Goal: Task Accomplishment & Management: Manage account settings

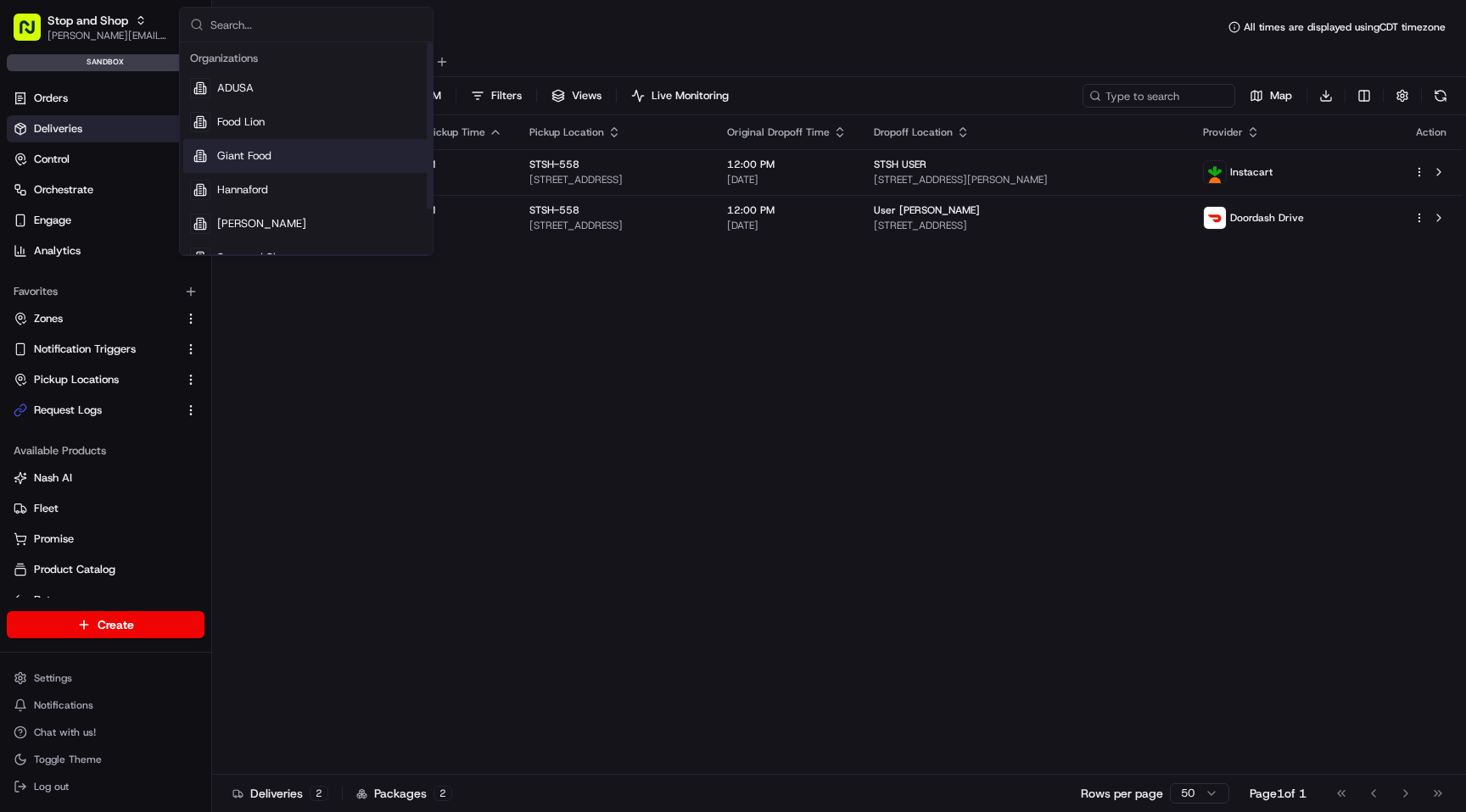
scroll to position [58, 0]
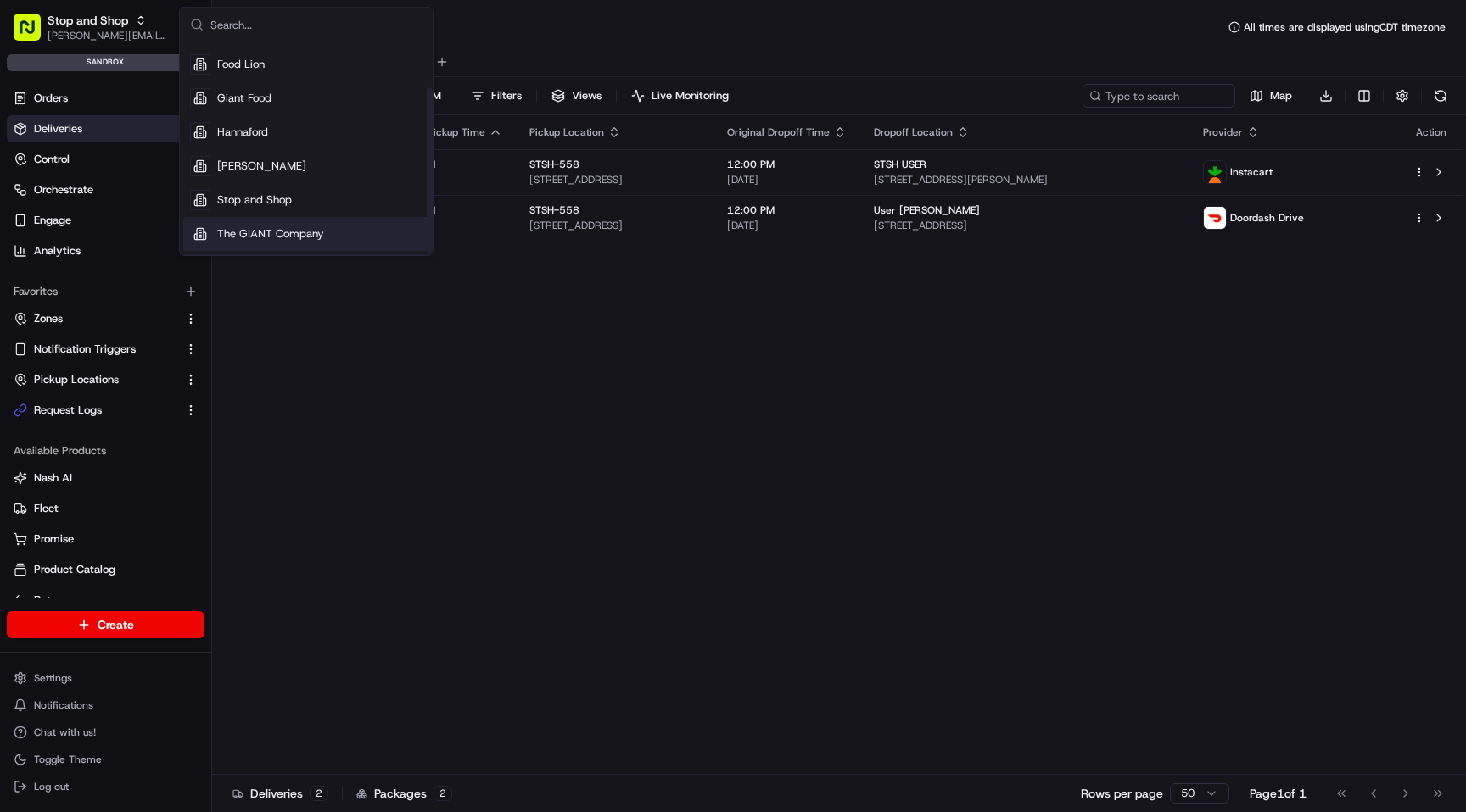
click at [267, 236] on span "The GIANT Company" at bounding box center [270, 234] width 107 height 16
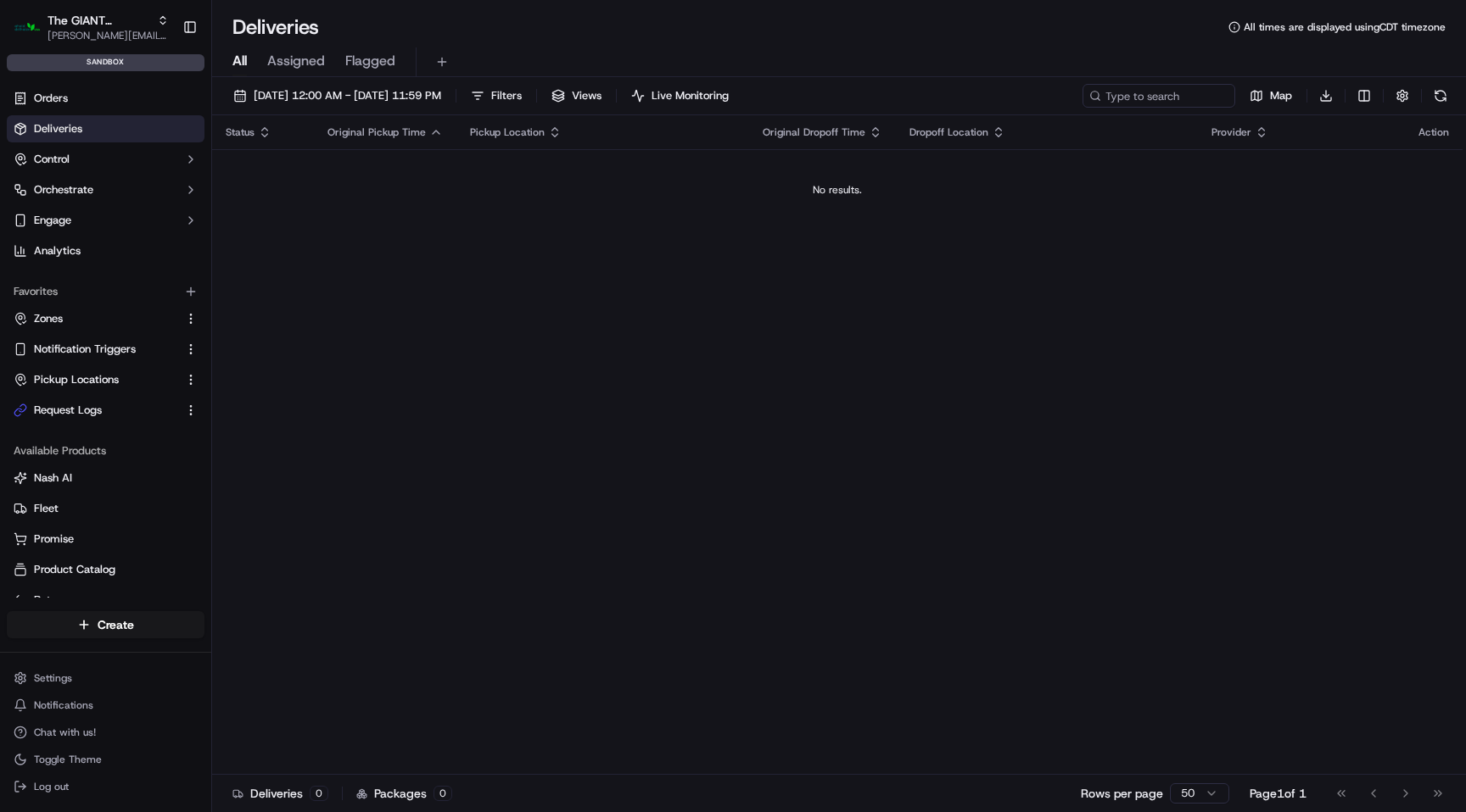
click at [267, 236] on div "Status Original Pickup Time Pickup Location Original Dropoff Time Dropoff Locat…" at bounding box center [837, 445] width 1251 height 660
click at [101, 323] on link "Zones" at bounding box center [95, 319] width 164 height 16
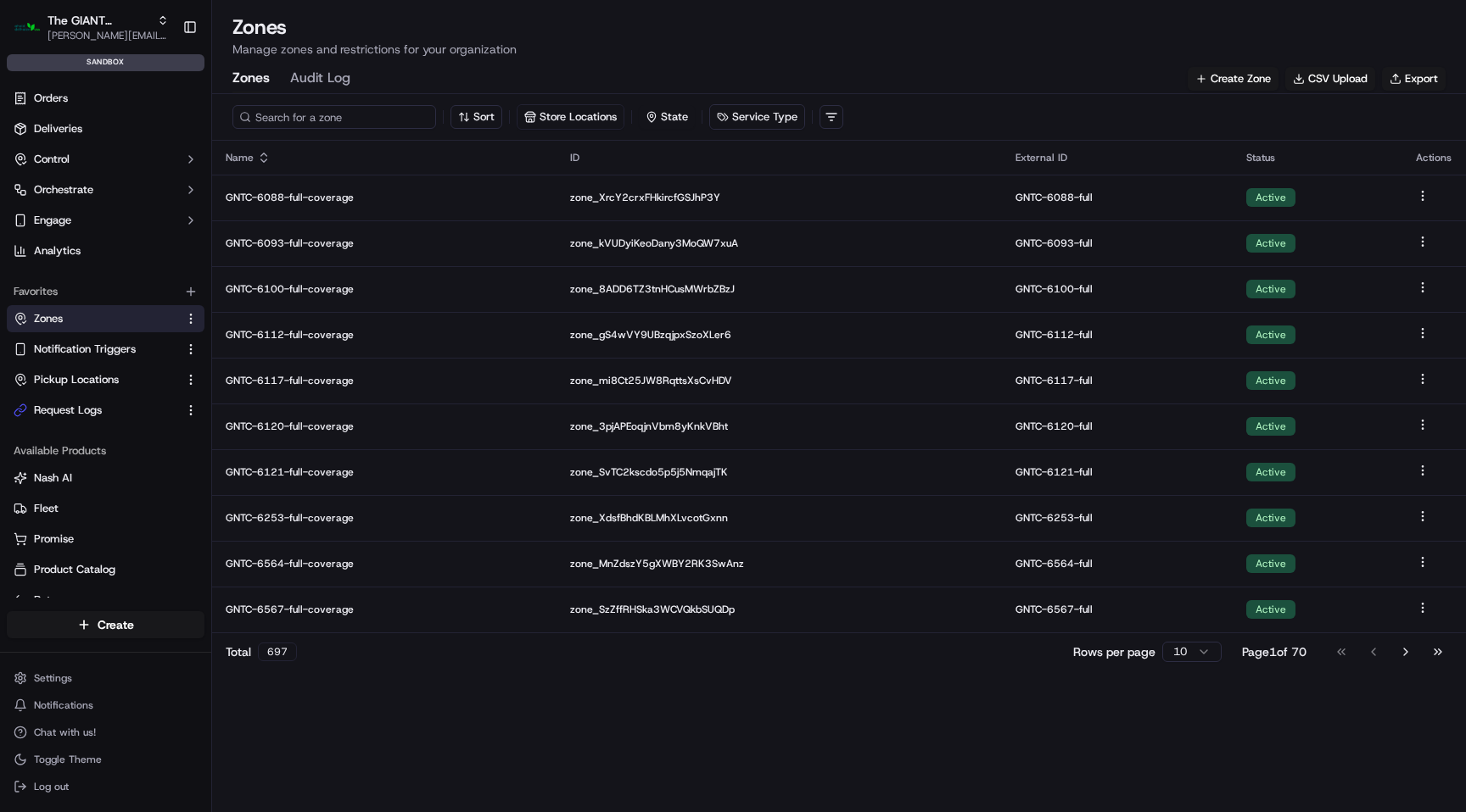
click at [327, 115] on input at bounding box center [335, 117] width 204 height 24
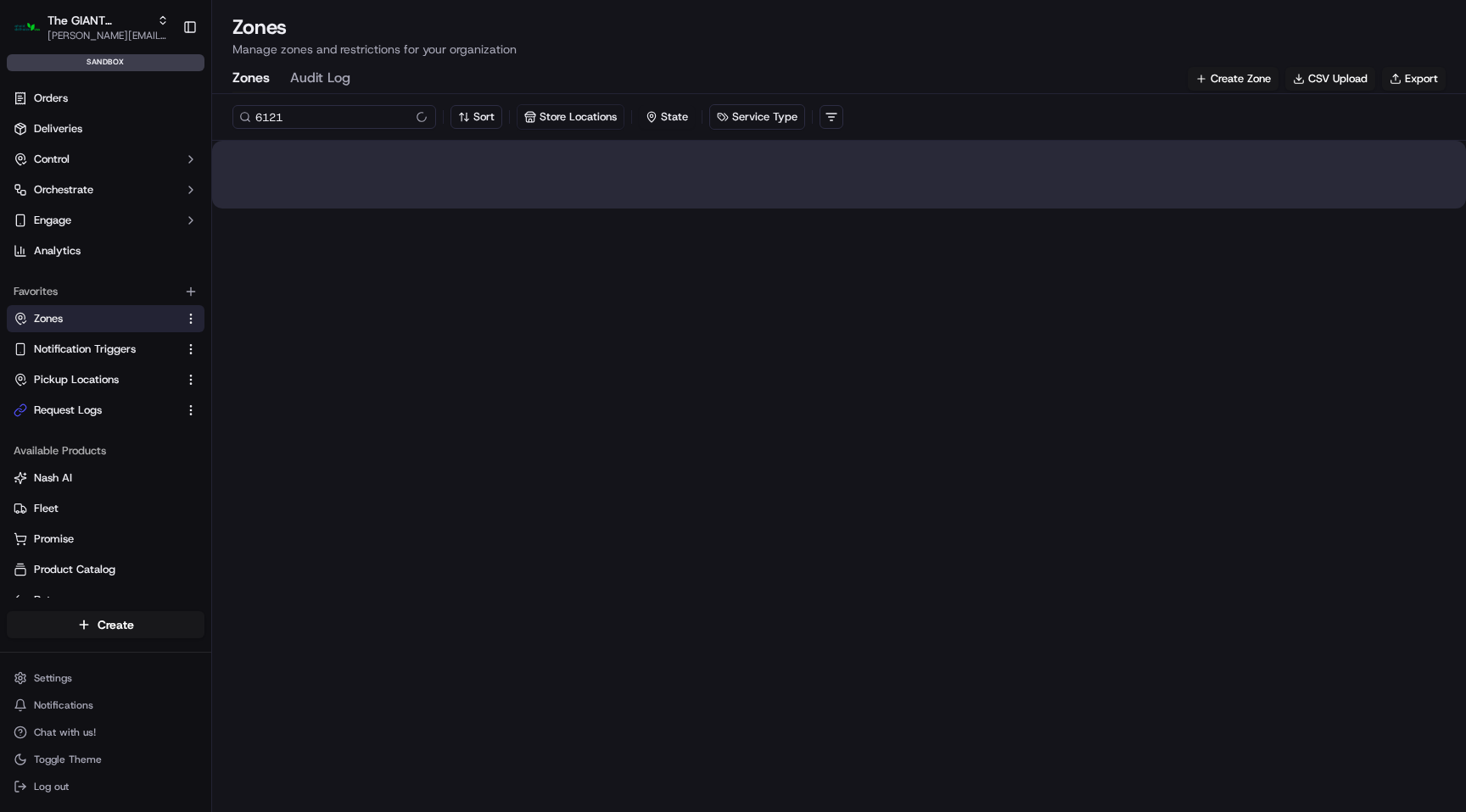
type input "6121"
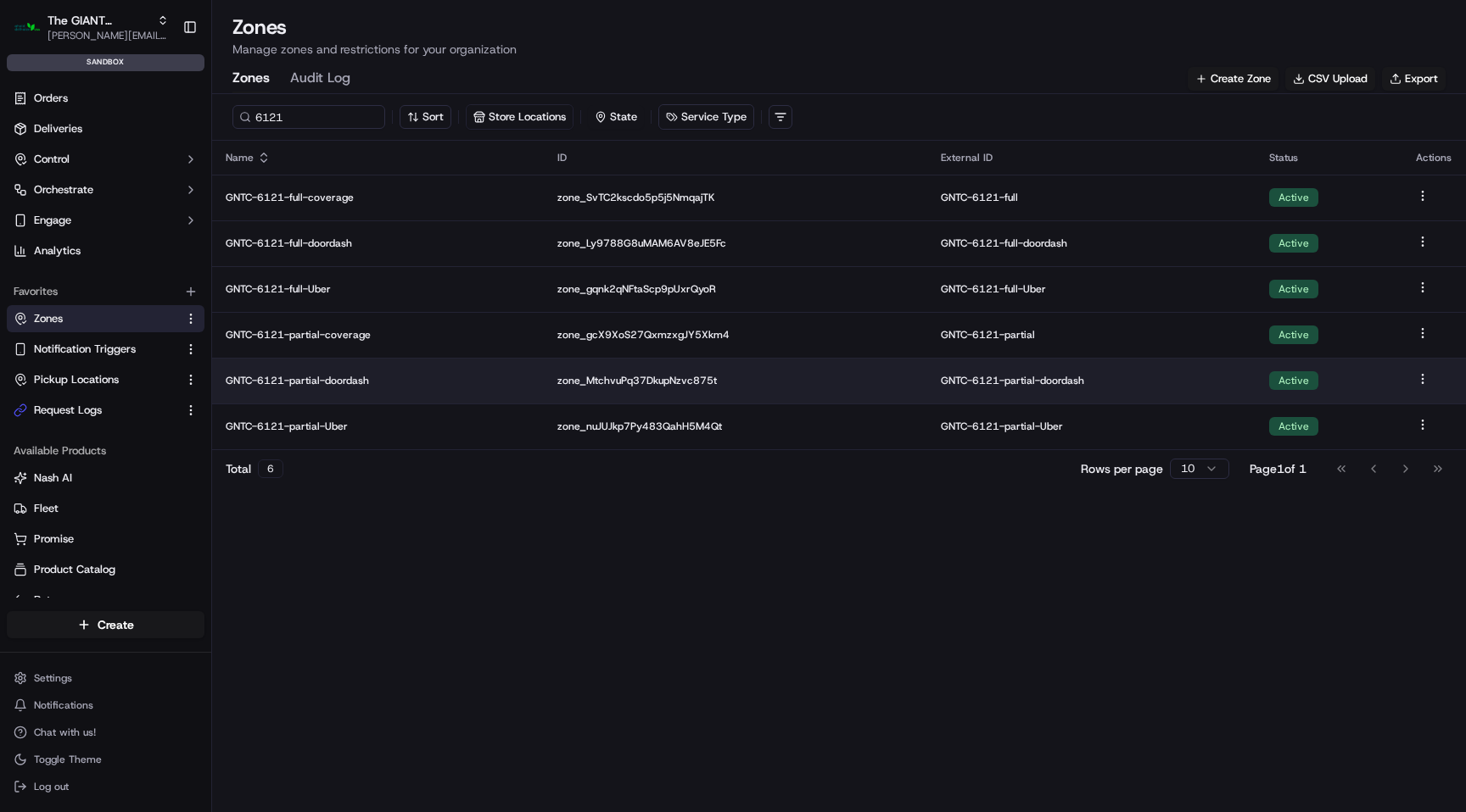
click at [314, 381] on p "GNTC-6121-partial-doordash" at bounding box center [378, 380] width 304 height 14
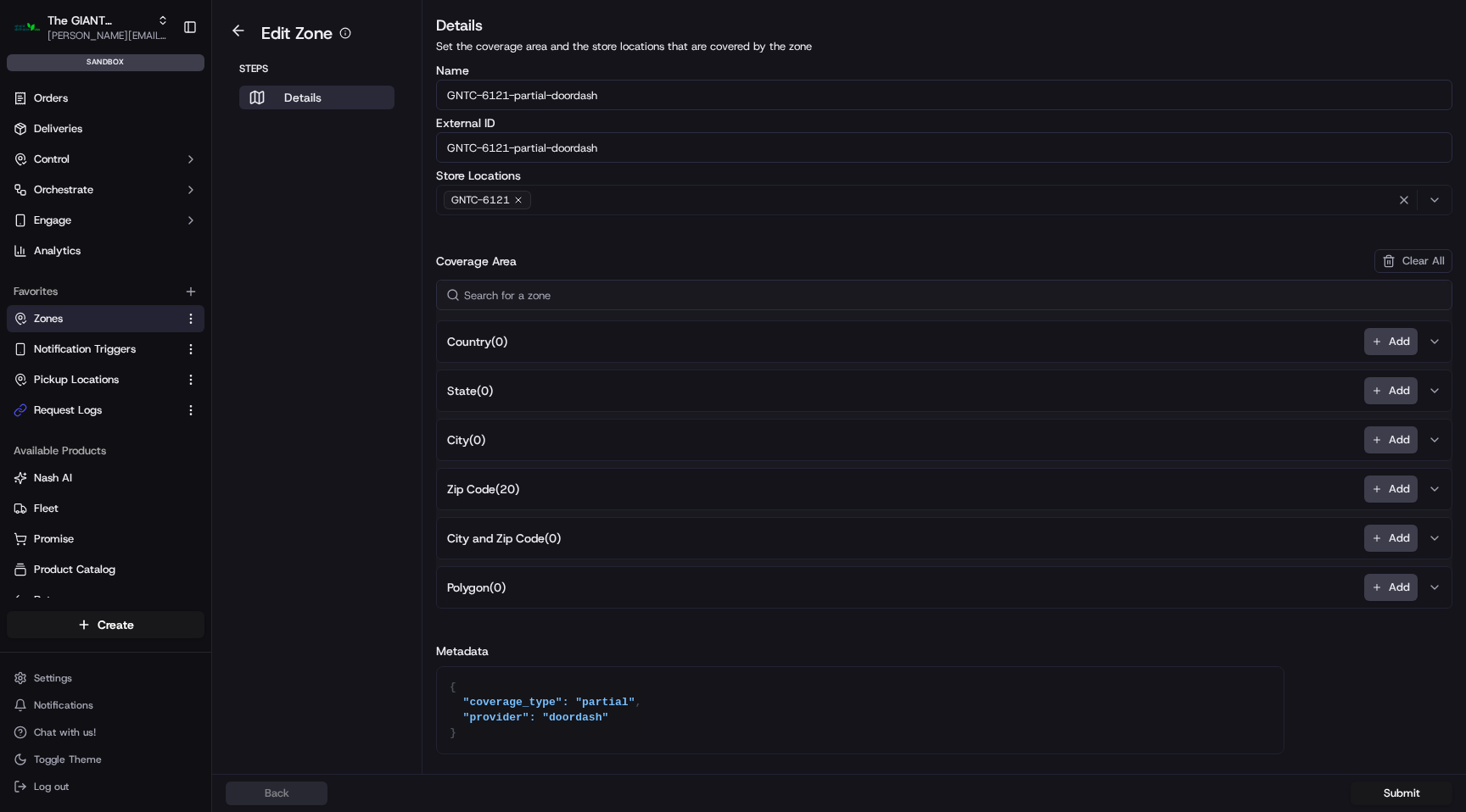
click at [495, 485] on span "Zip Code ( 20 )" at bounding box center [483, 489] width 72 height 17
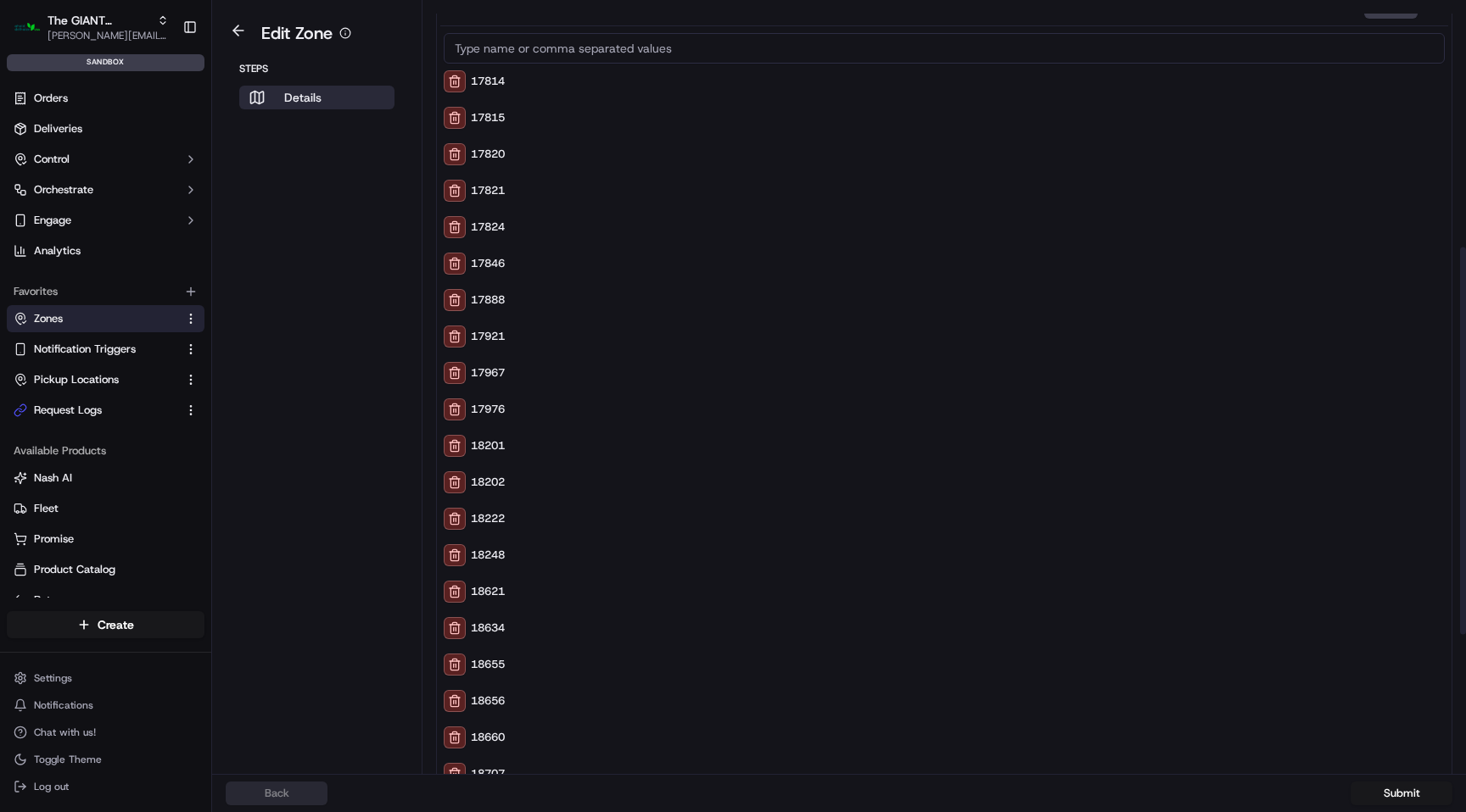
scroll to position [498, 0]
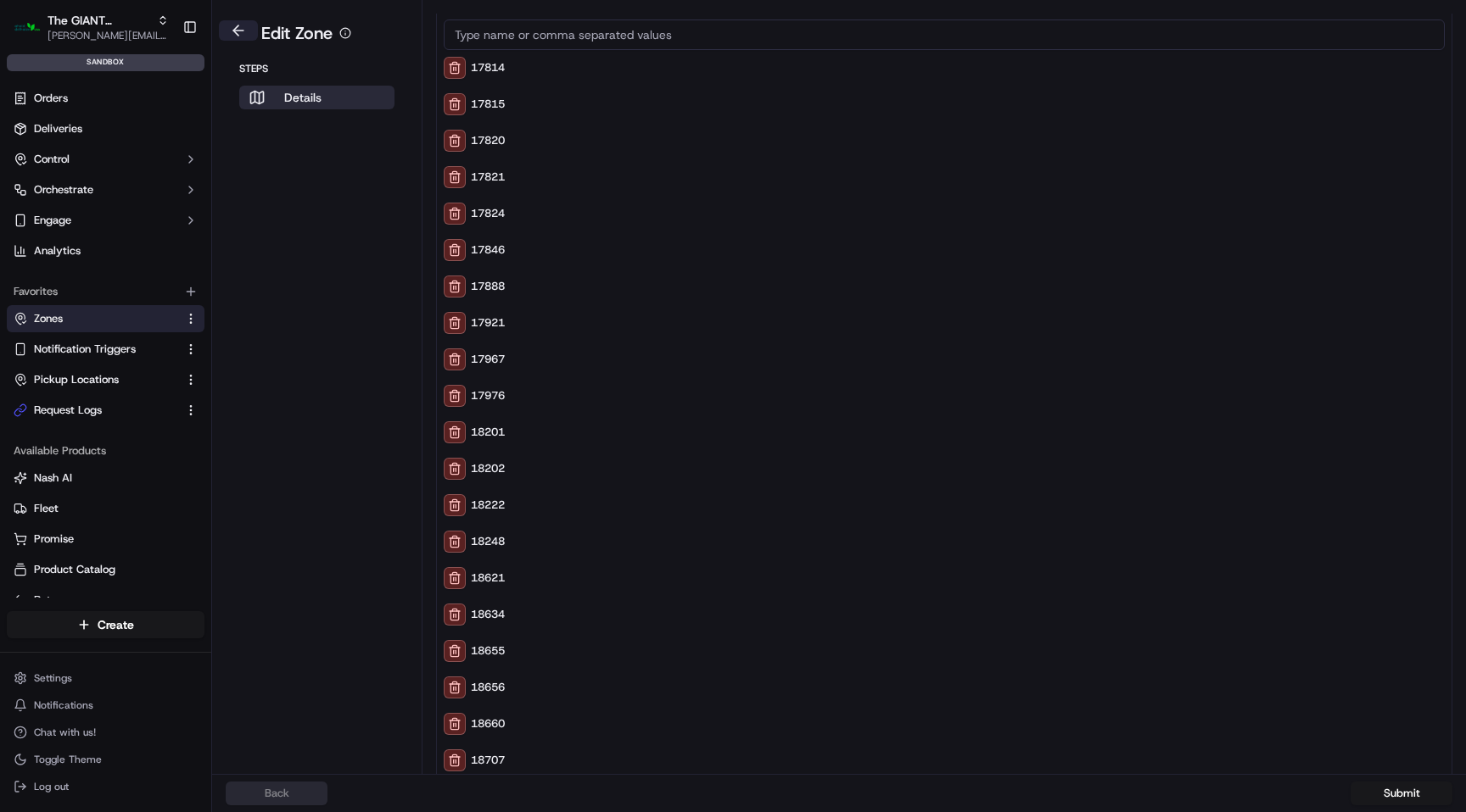
click at [229, 36] on button at bounding box center [238, 30] width 39 height 20
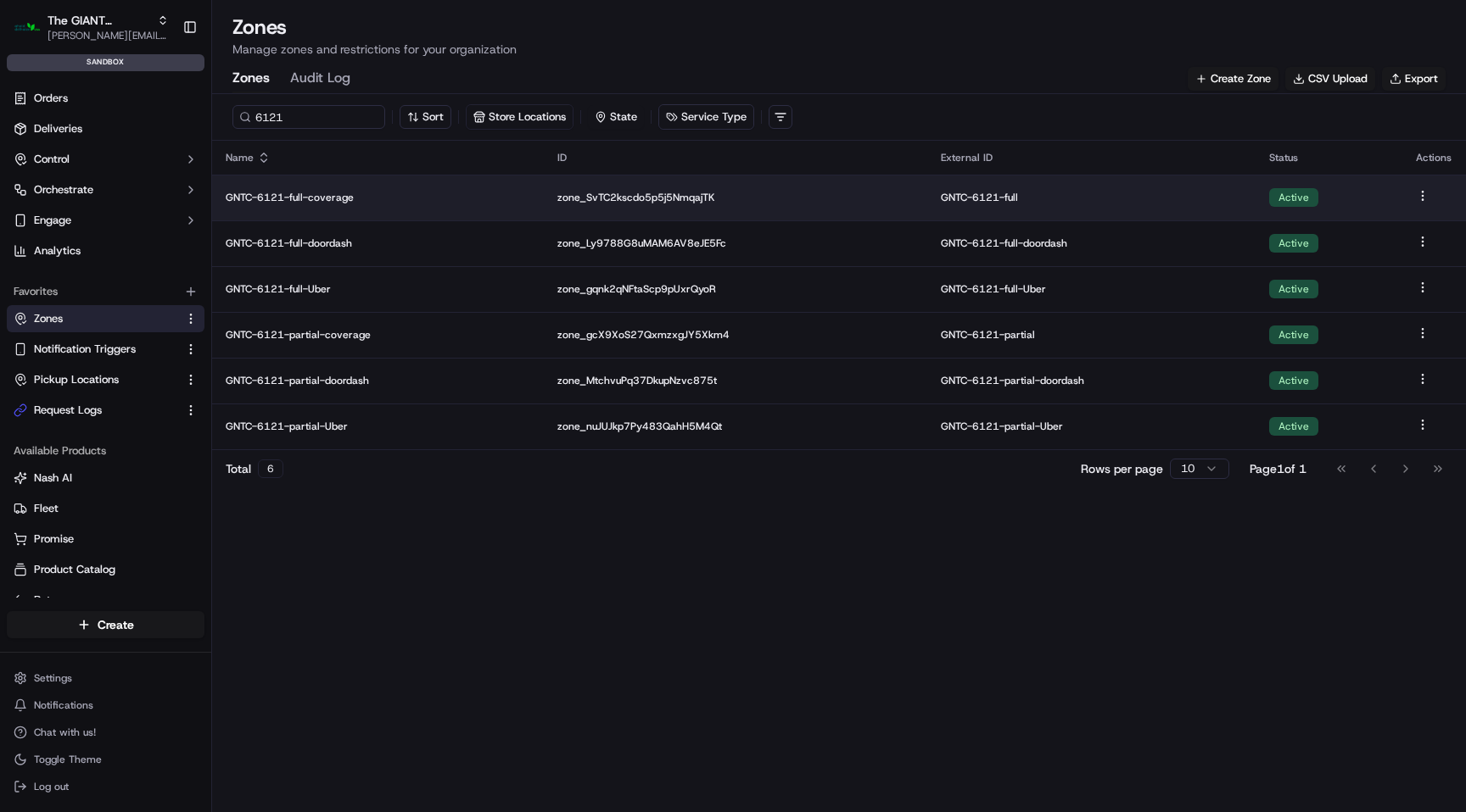
click at [345, 196] on p "GNTC-6121-full-coverage" at bounding box center [378, 197] width 304 height 14
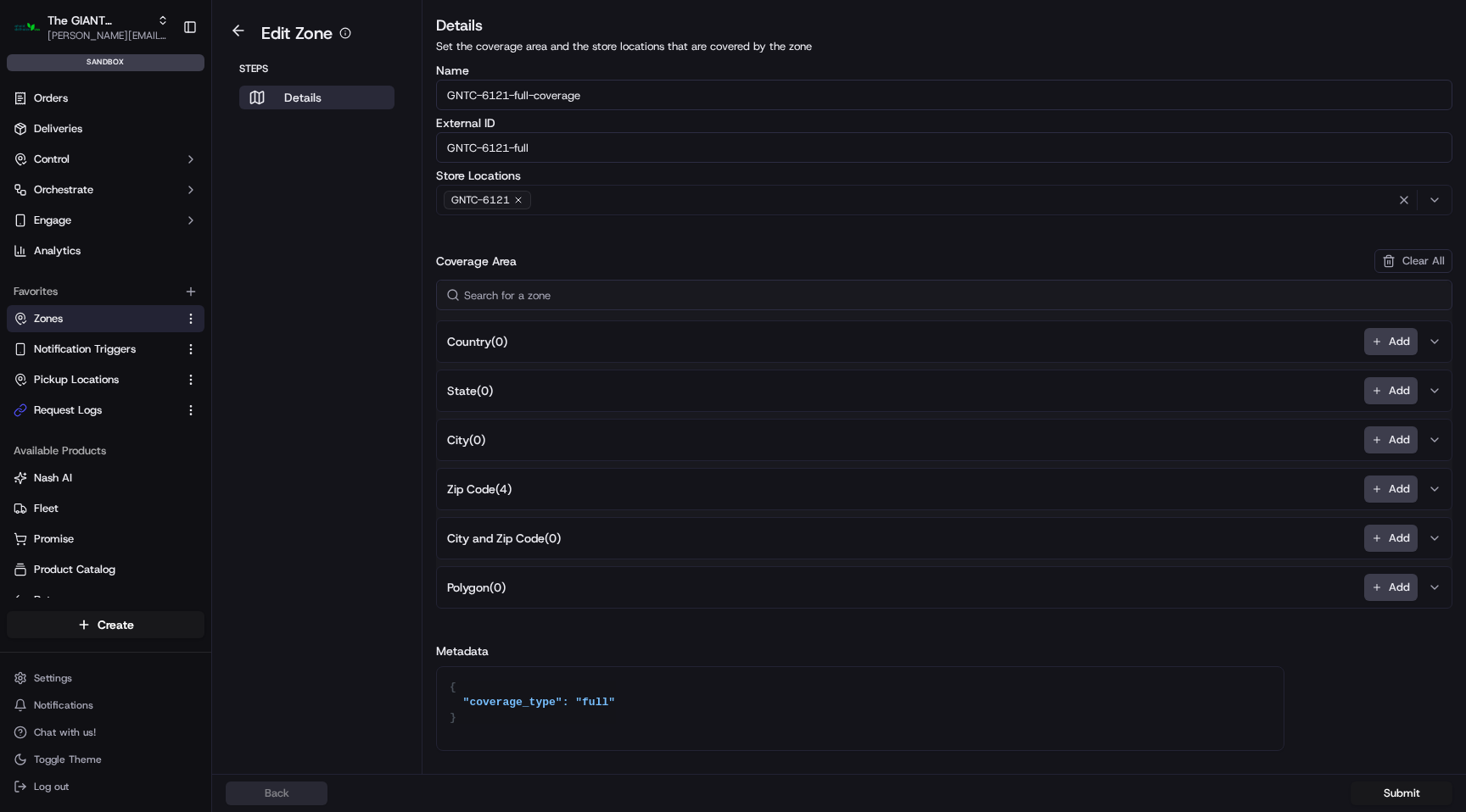
click at [499, 481] on span "Zip Code ( 4 )" at bounding box center [479, 489] width 64 height 17
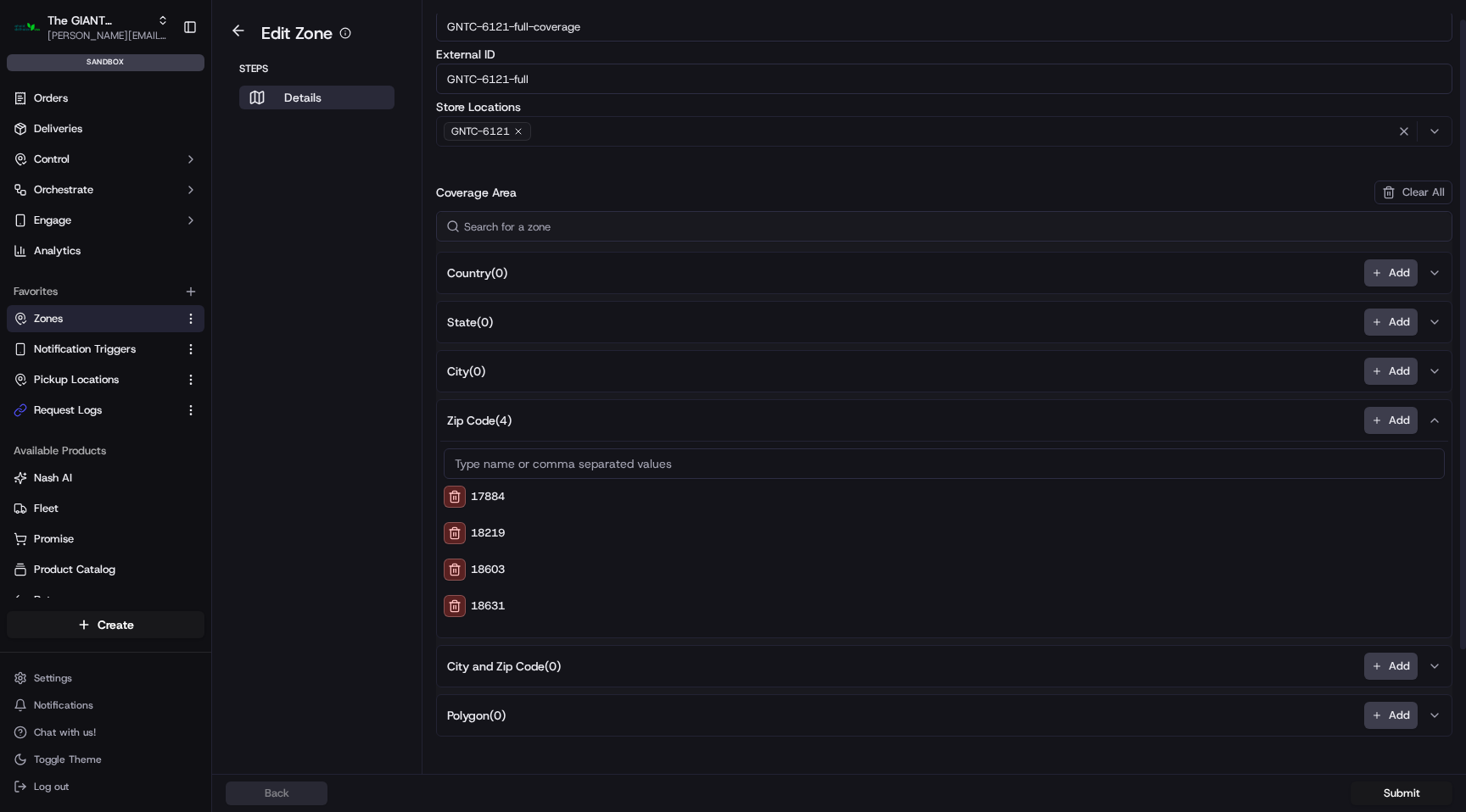
scroll to position [71, 0]
click at [246, 39] on link at bounding box center [238, 34] width 39 height 17
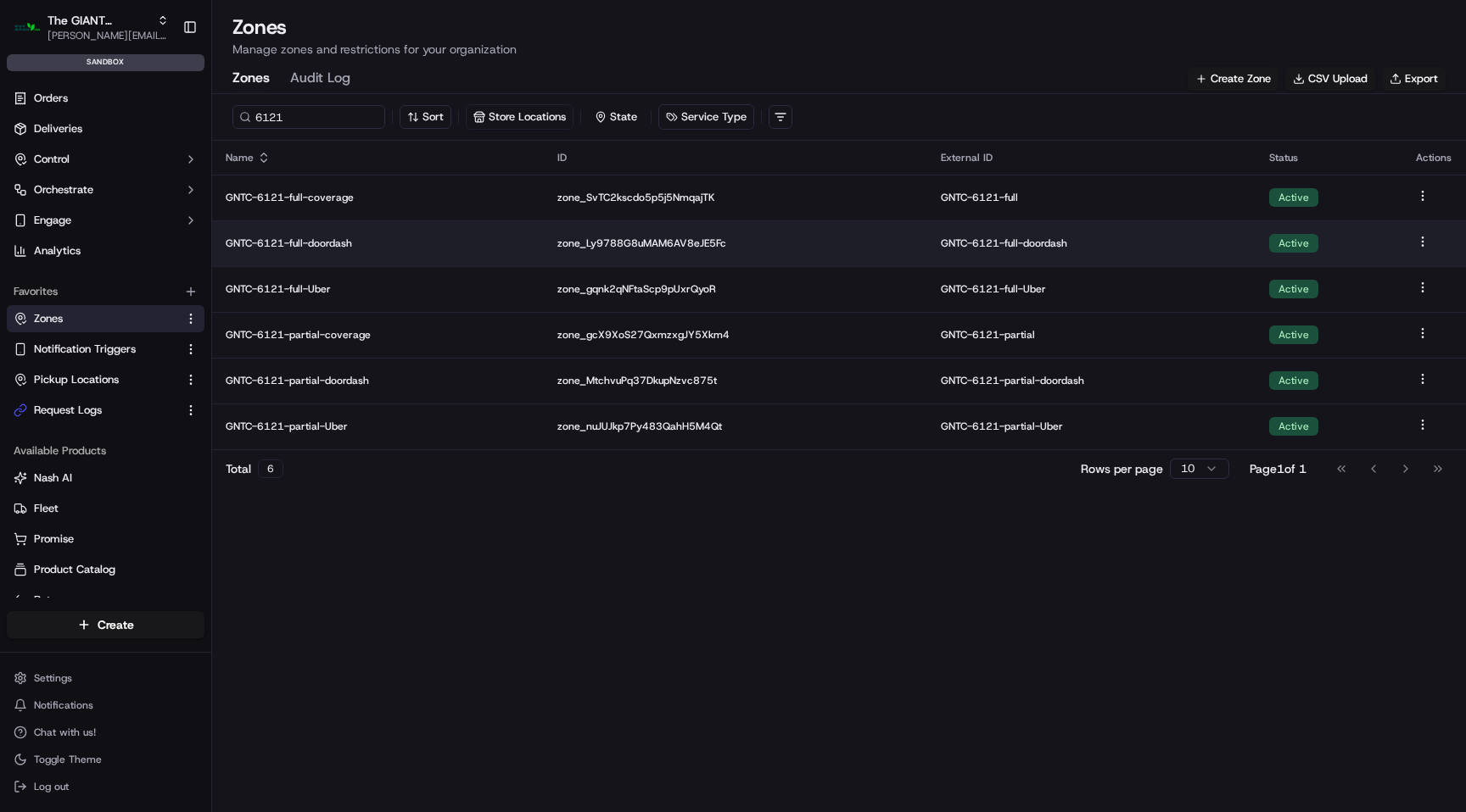
click at [327, 237] on p "GNTC-6121-full-doordash" at bounding box center [378, 243] width 304 height 14
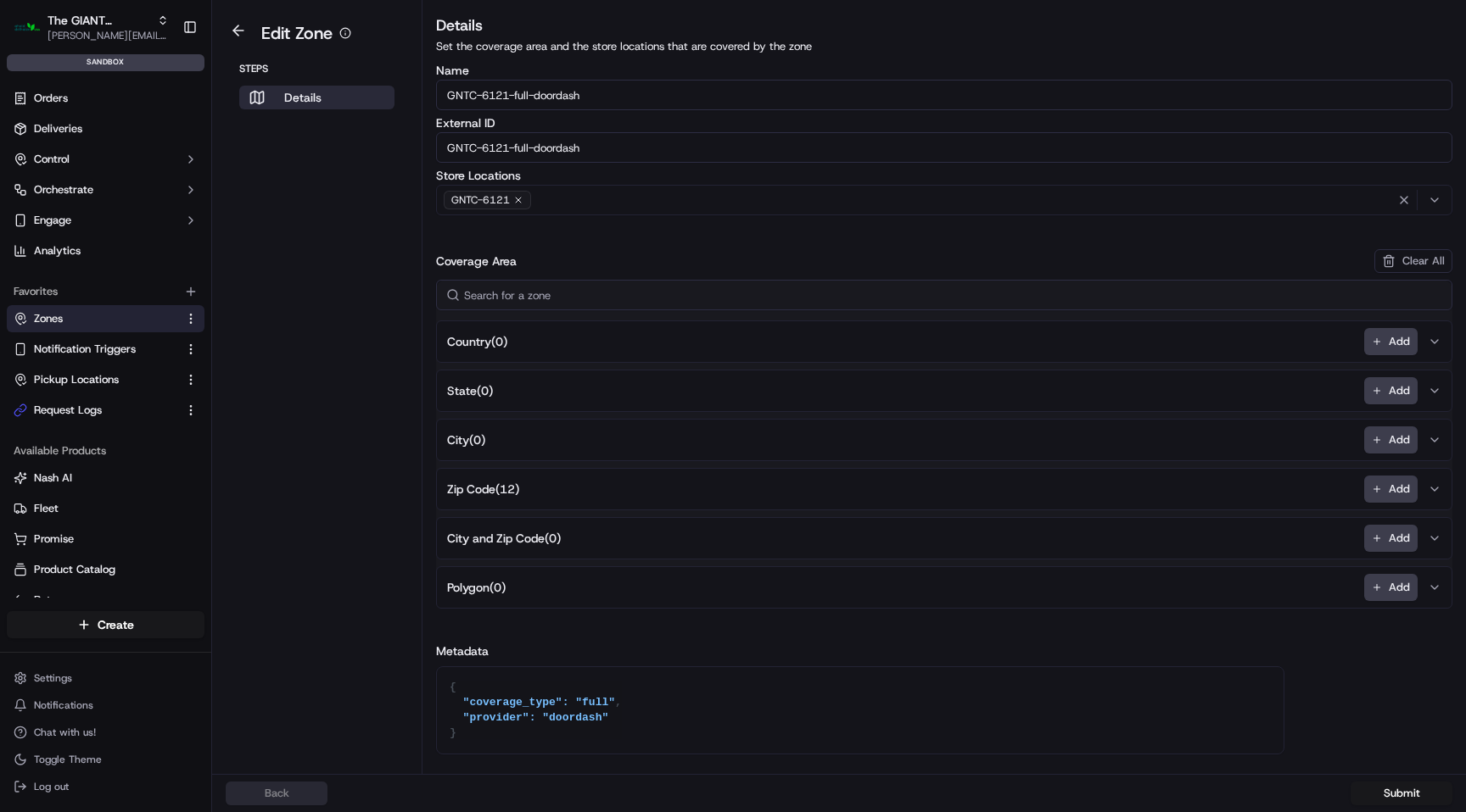
click at [502, 482] on span "Zip Code ( 12 )" at bounding box center [483, 489] width 72 height 17
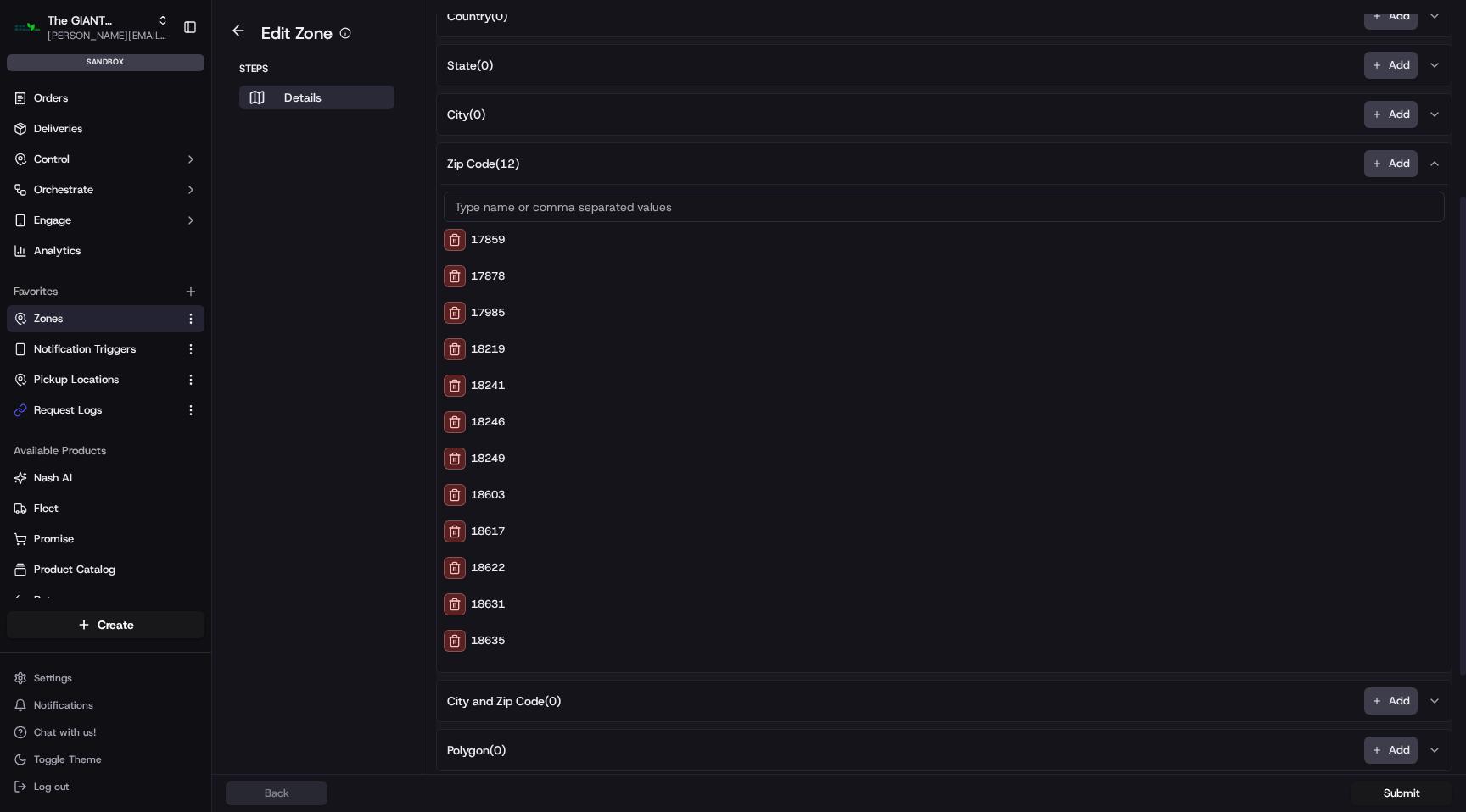
scroll to position [328, 0]
click at [240, 34] on button at bounding box center [238, 30] width 39 height 20
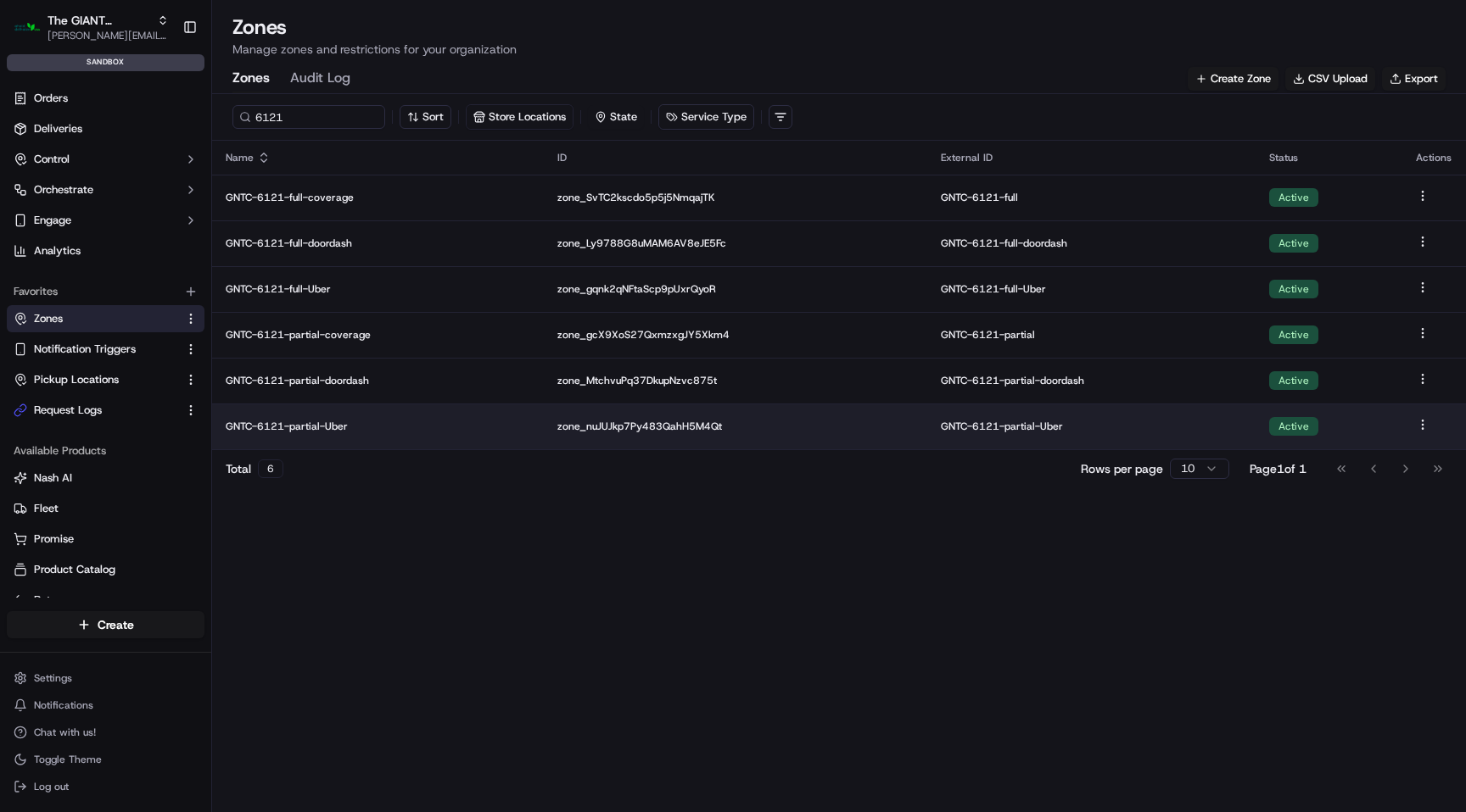
click at [325, 426] on p "GNTC-6121-partial-Uber" at bounding box center [378, 426] width 304 height 14
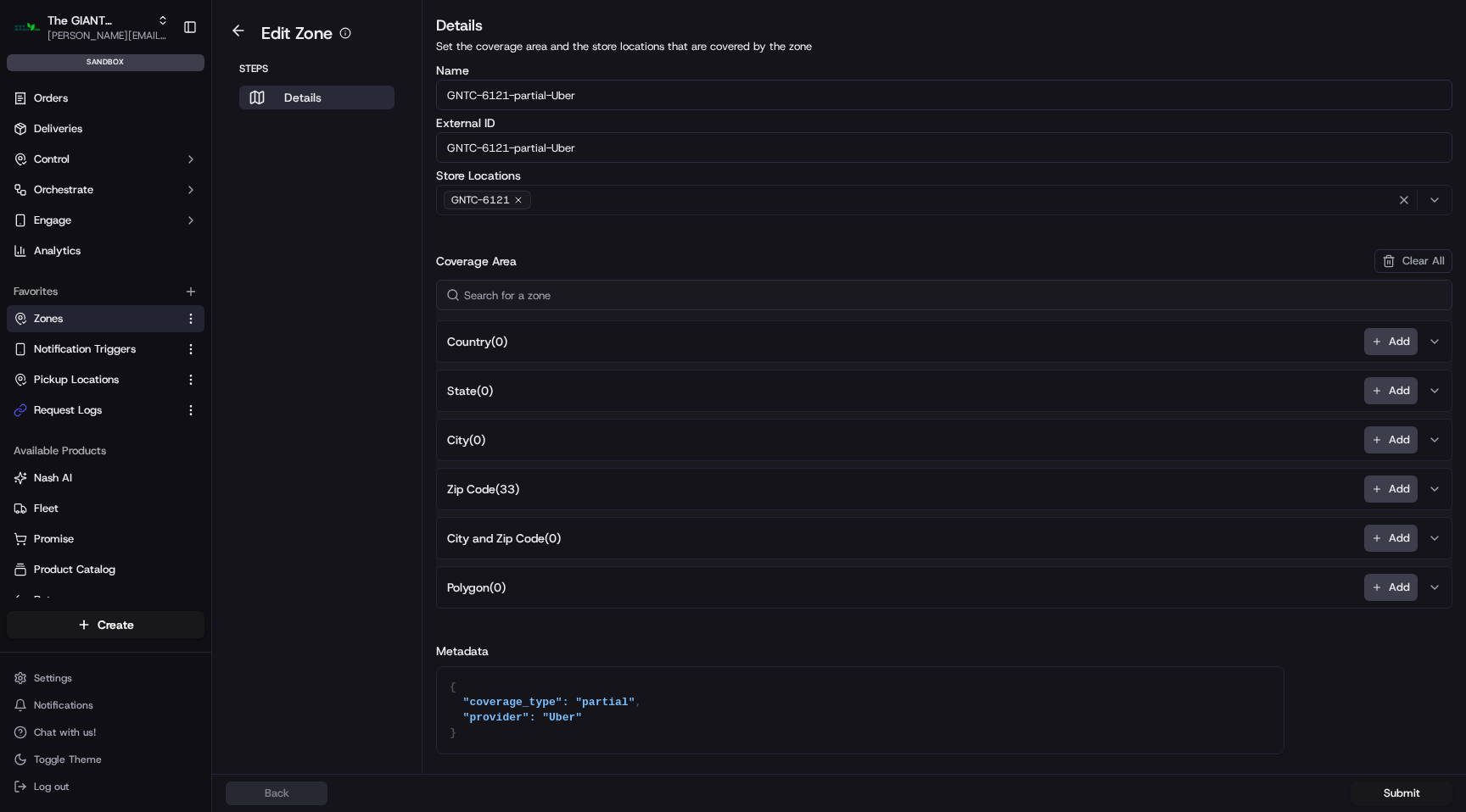
click at [528, 490] on button "Zip Code ( 33 ) Add" at bounding box center [943, 489] width 1008 height 40
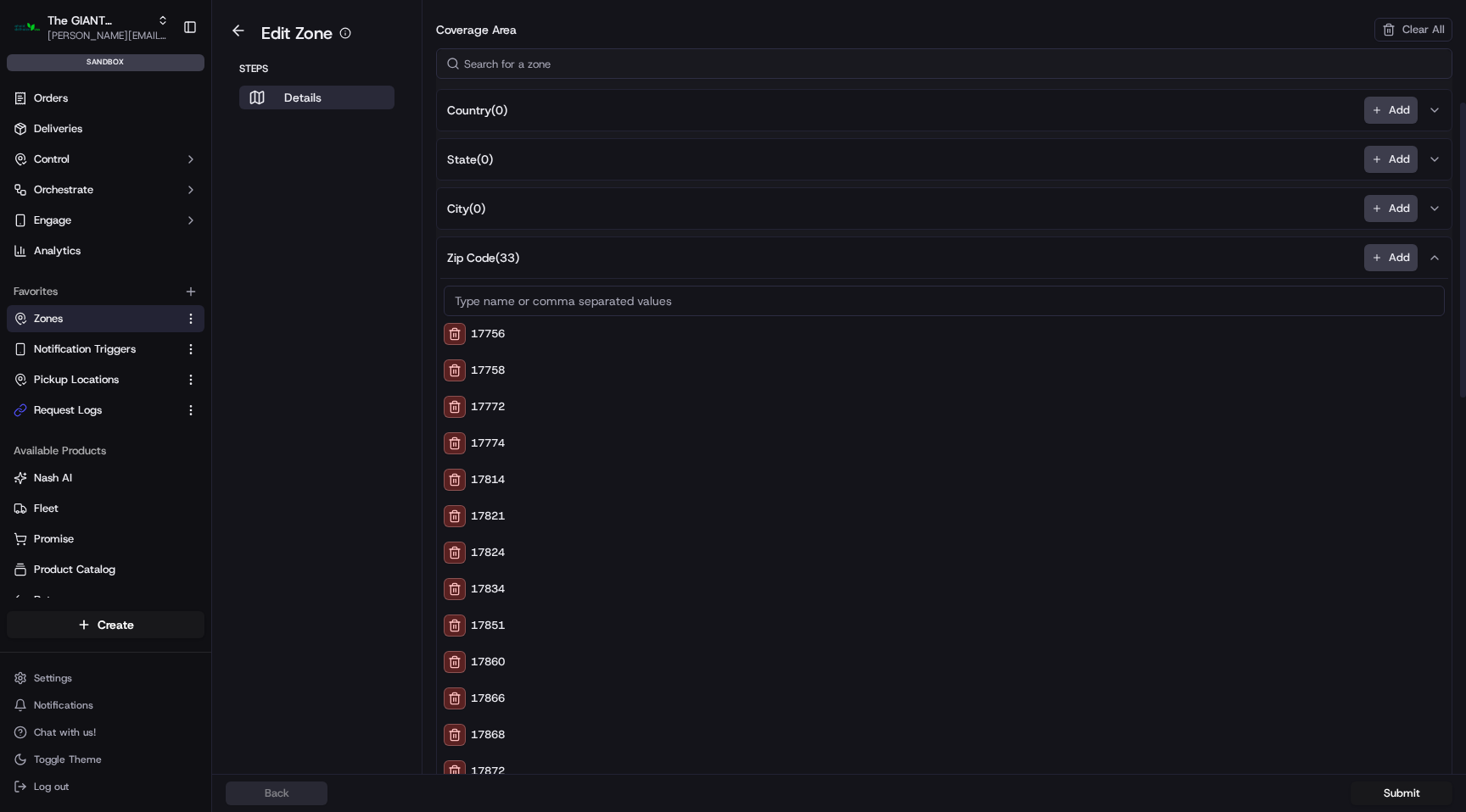
scroll to position [211, 0]
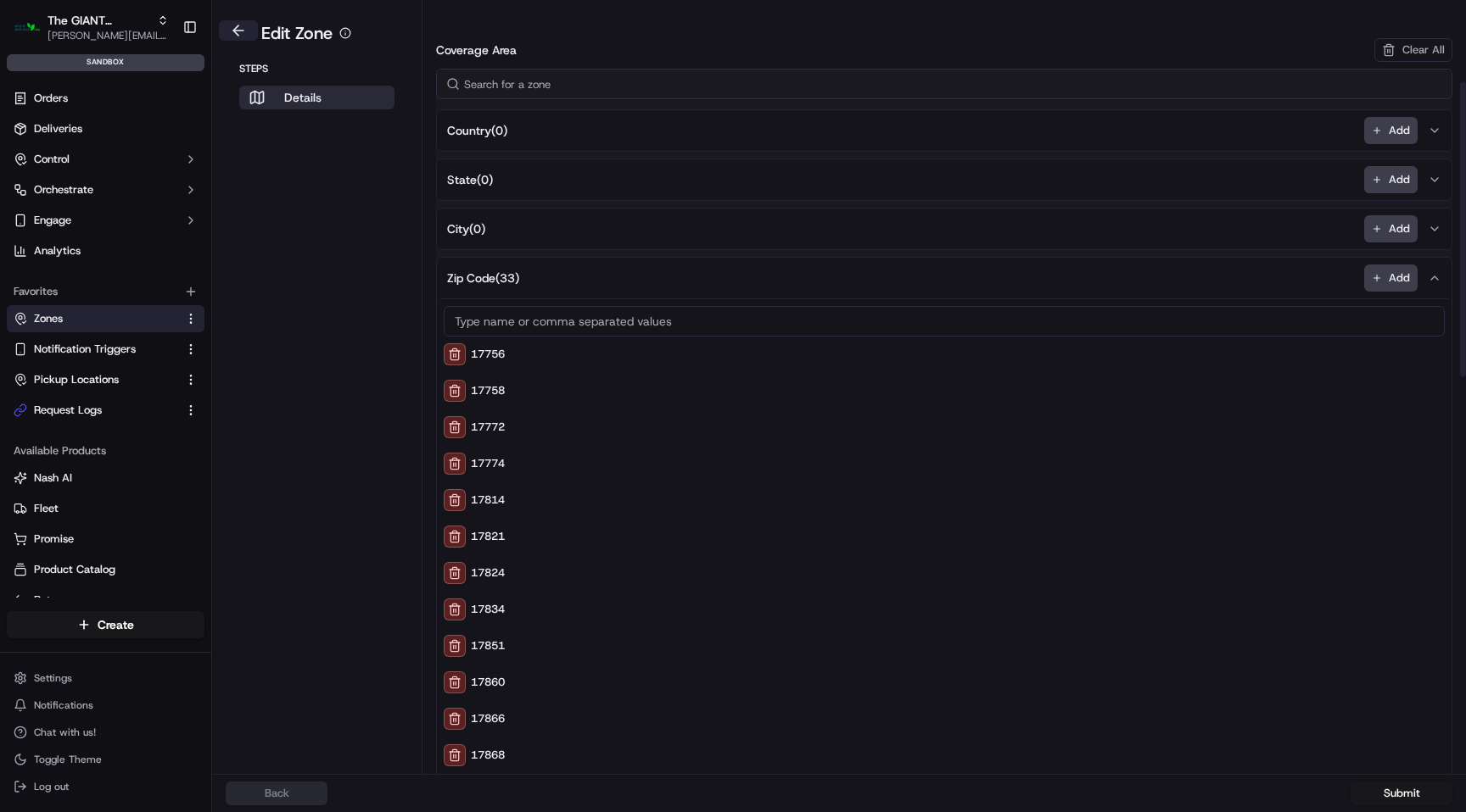
click at [244, 32] on button at bounding box center [238, 30] width 39 height 20
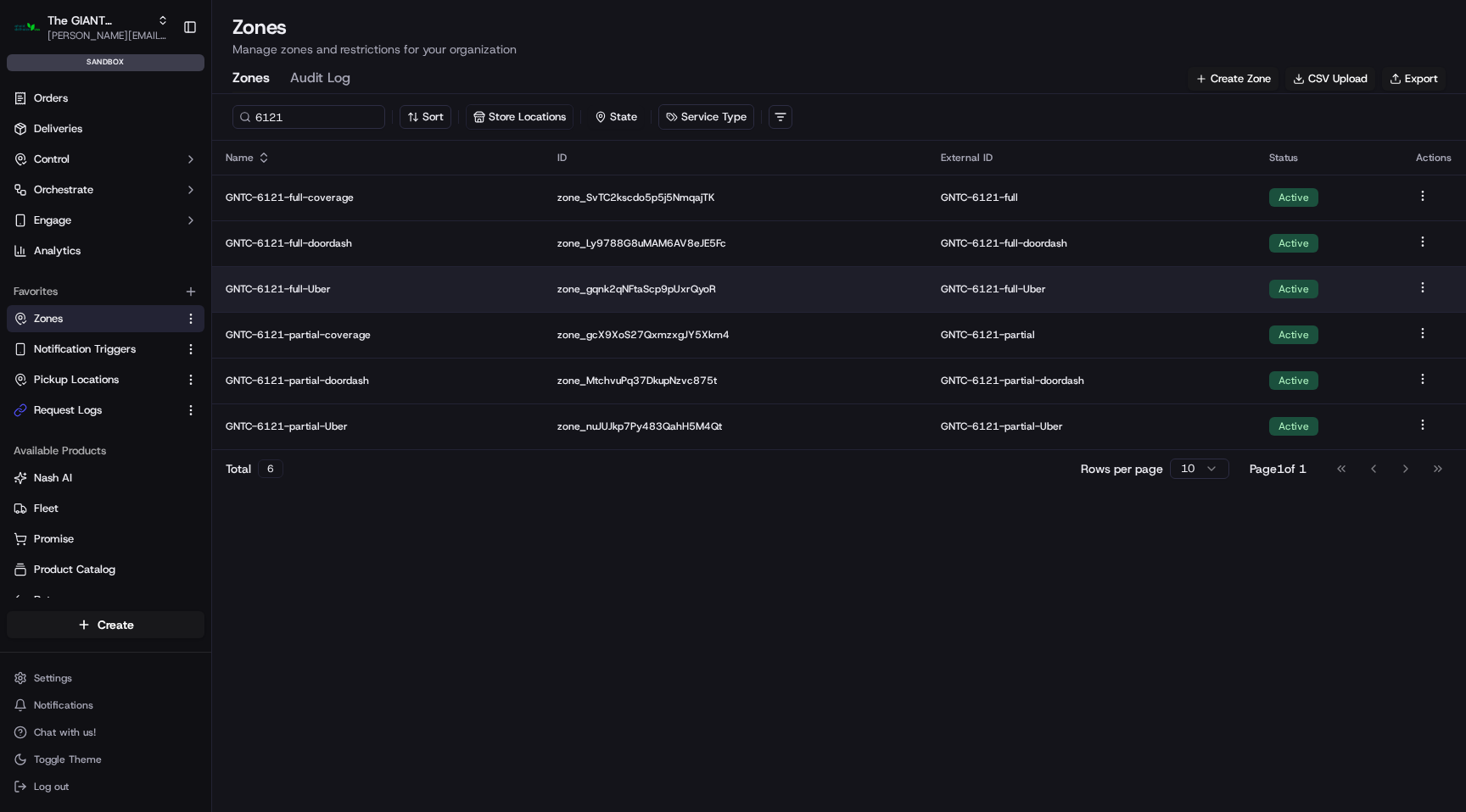
click at [348, 291] on p "GNTC-6121-full-Uber" at bounding box center [378, 289] width 304 height 14
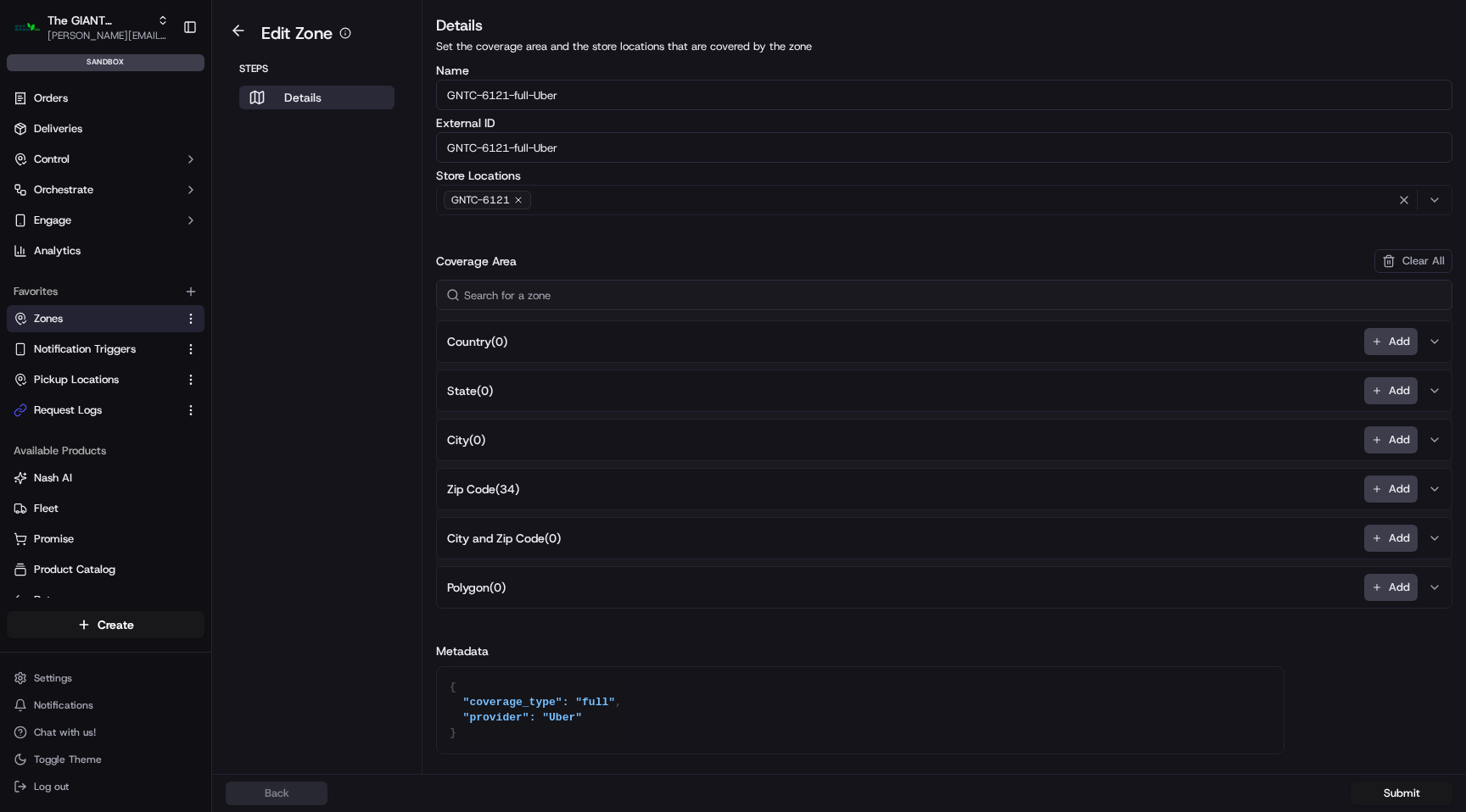
click at [509, 494] on span "Zip Code ( 34 )" at bounding box center [483, 489] width 72 height 17
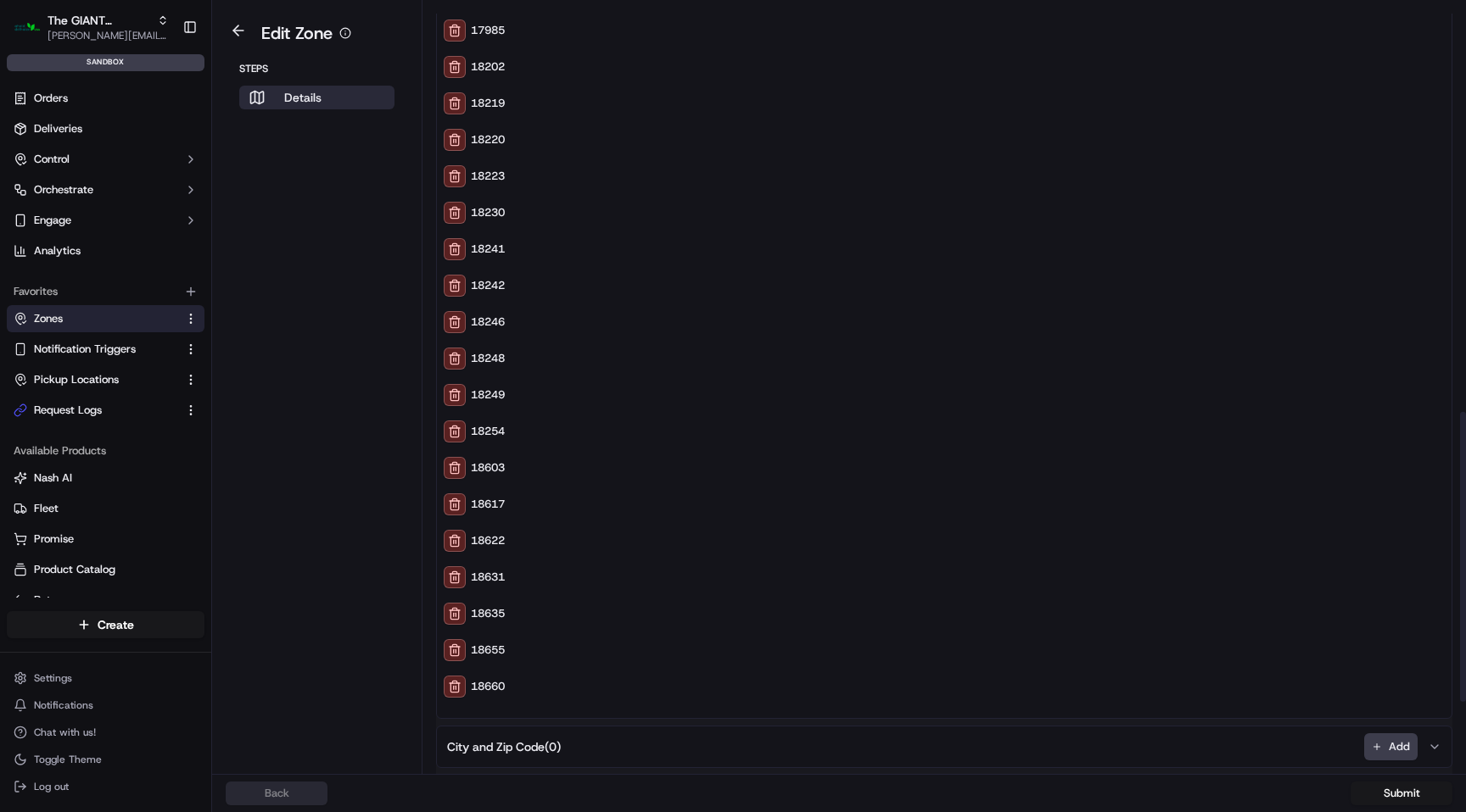
scroll to position [1087, 0]
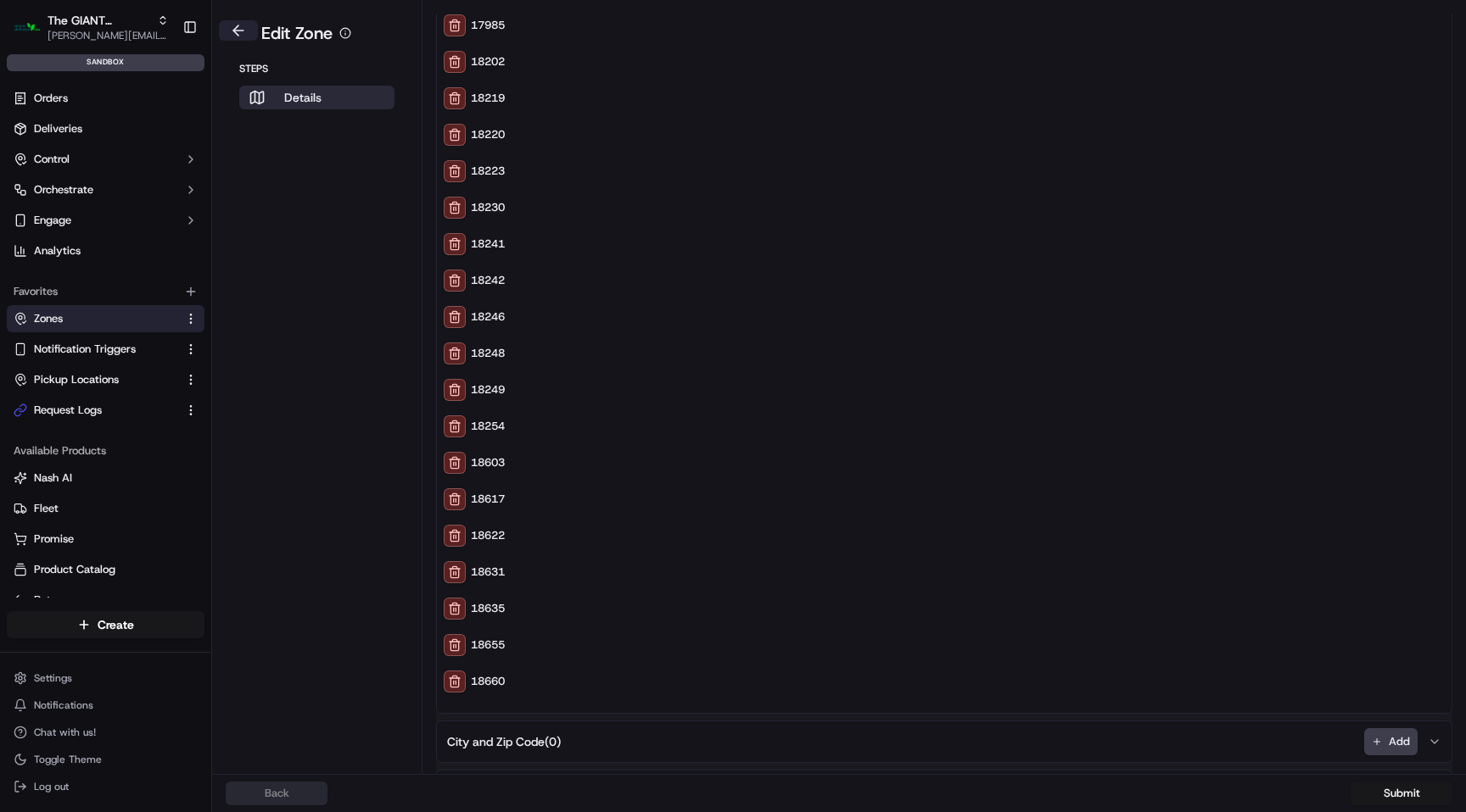
click at [244, 28] on button at bounding box center [238, 30] width 39 height 20
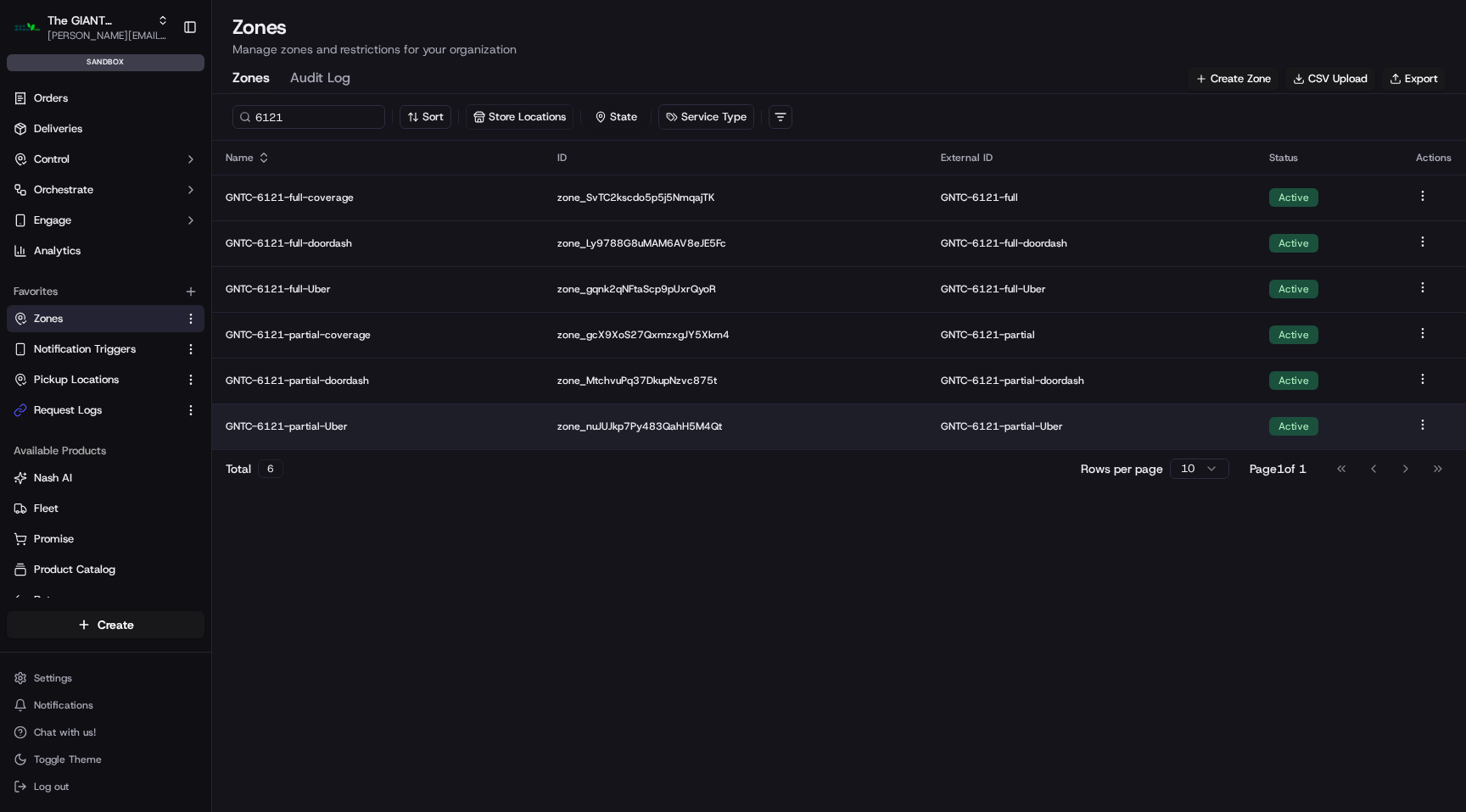
click at [321, 432] on p "GNTC-6121-partial-Uber" at bounding box center [378, 426] width 304 height 14
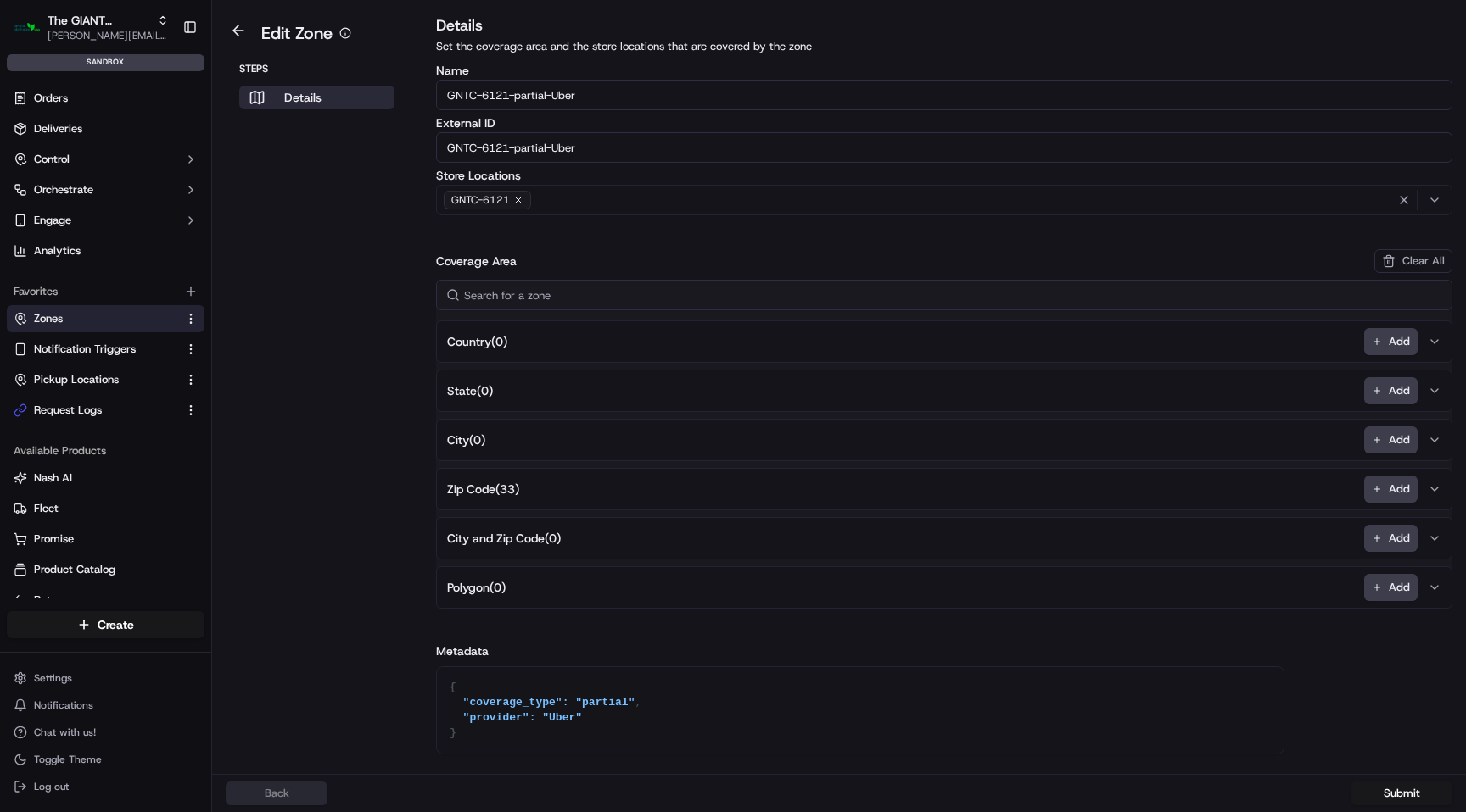
click at [491, 489] on span "Zip Code ( 33 )" at bounding box center [483, 489] width 72 height 17
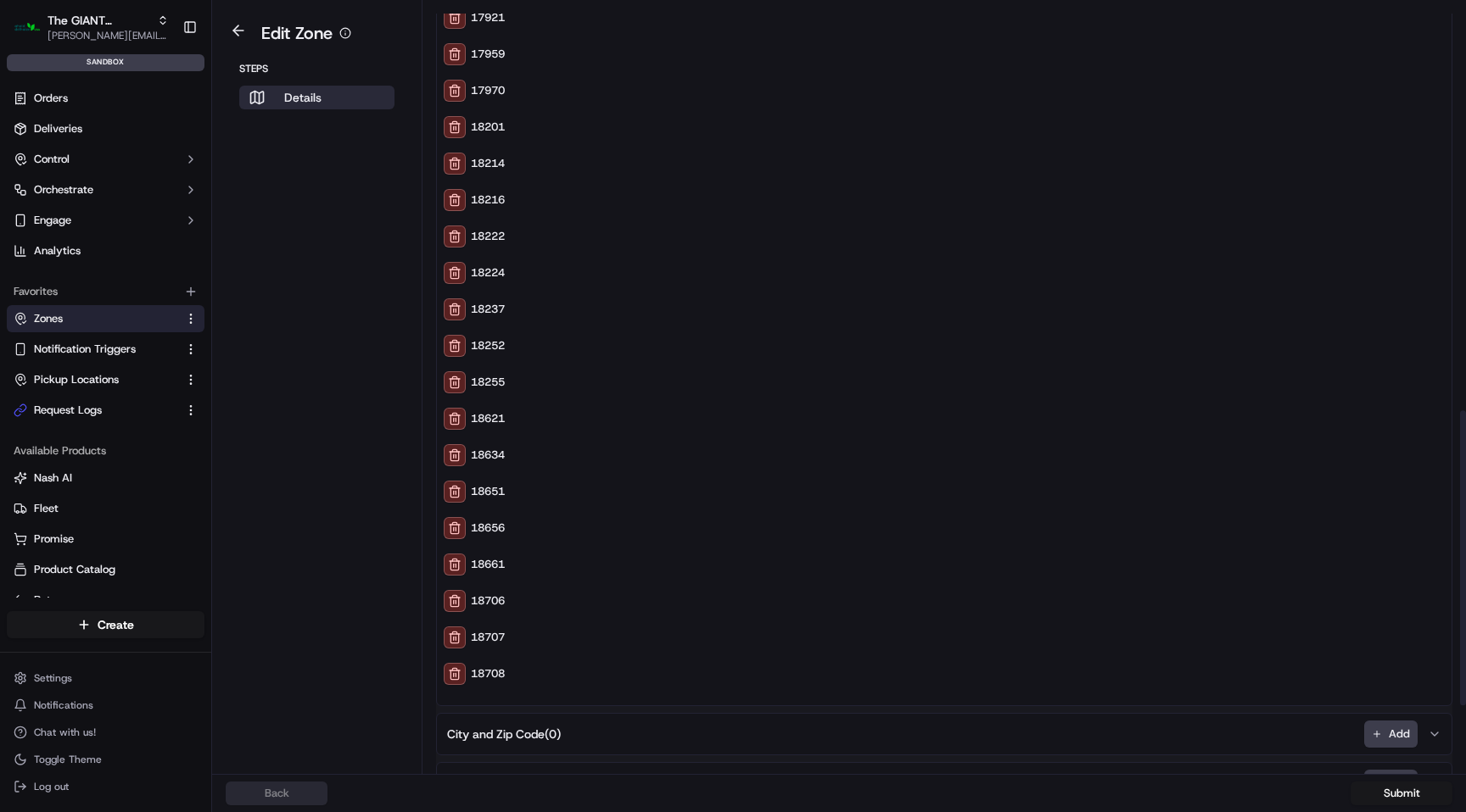
scroll to position [1057, 0]
click at [243, 38] on button at bounding box center [238, 30] width 39 height 20
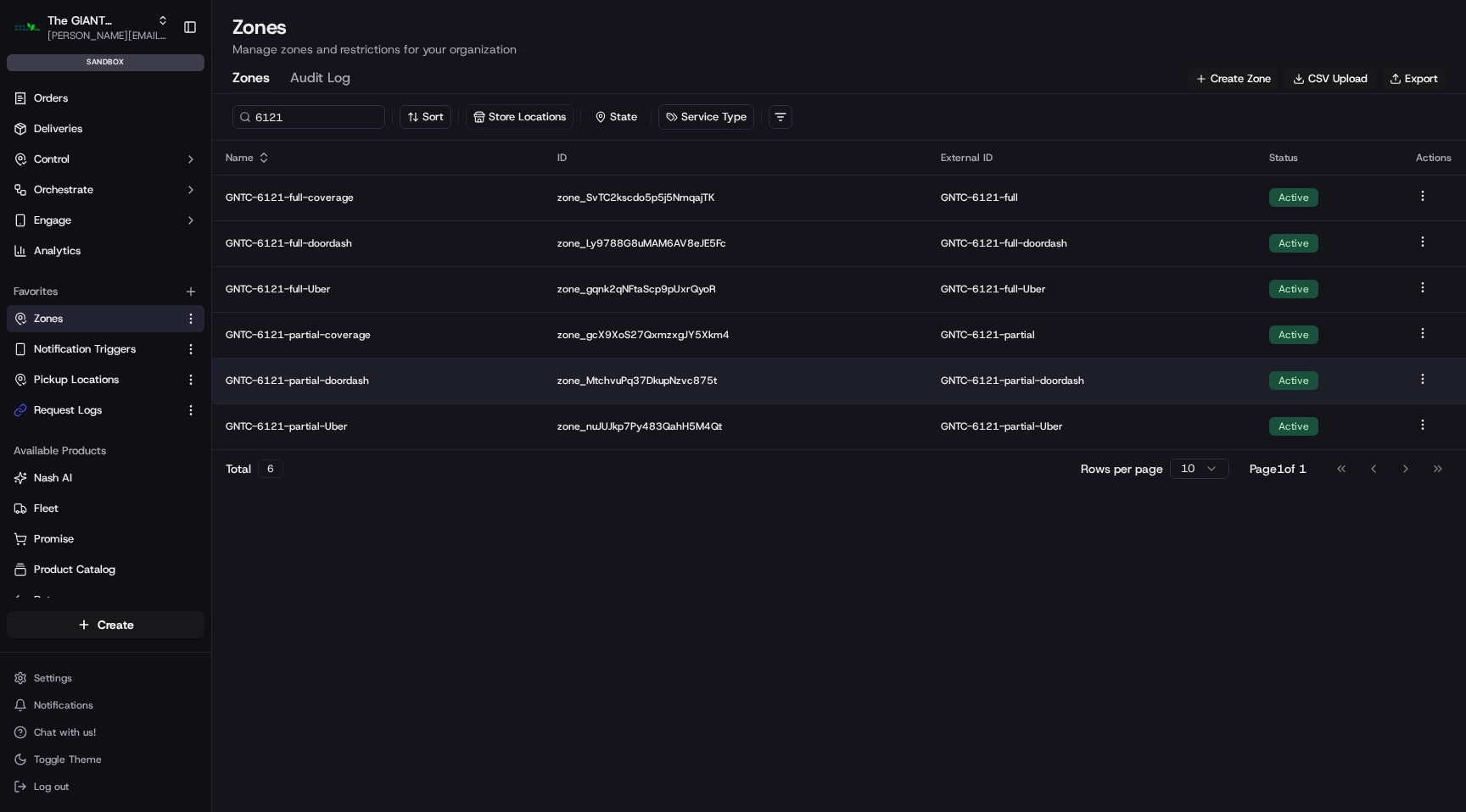
click at [303, 379] on p "GNTC-6121-partial-doordash" at bounding box center [378, 380] width 304 height 14
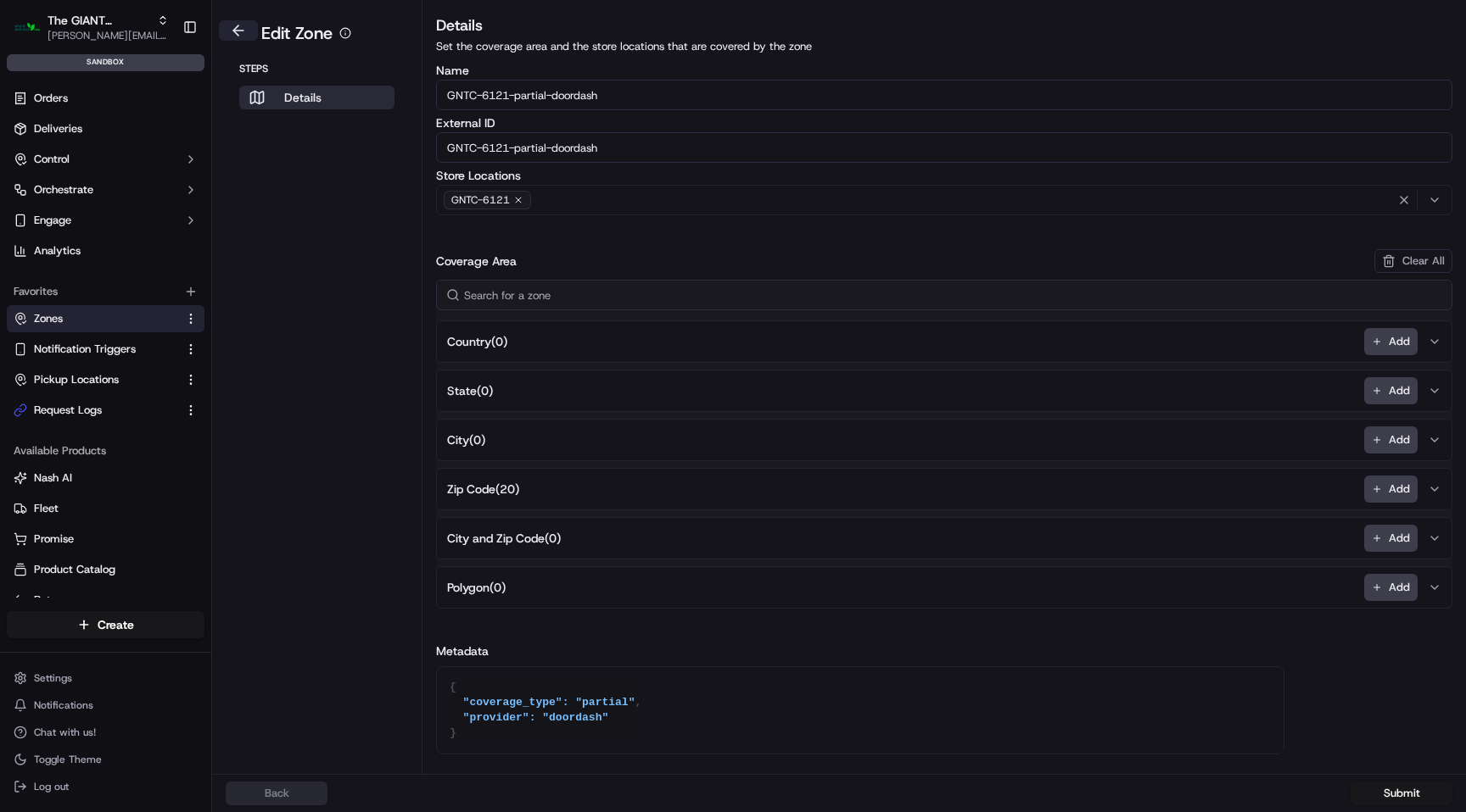
click at [244, 28] on button at bounding box center [238, 30] width 39 height 20
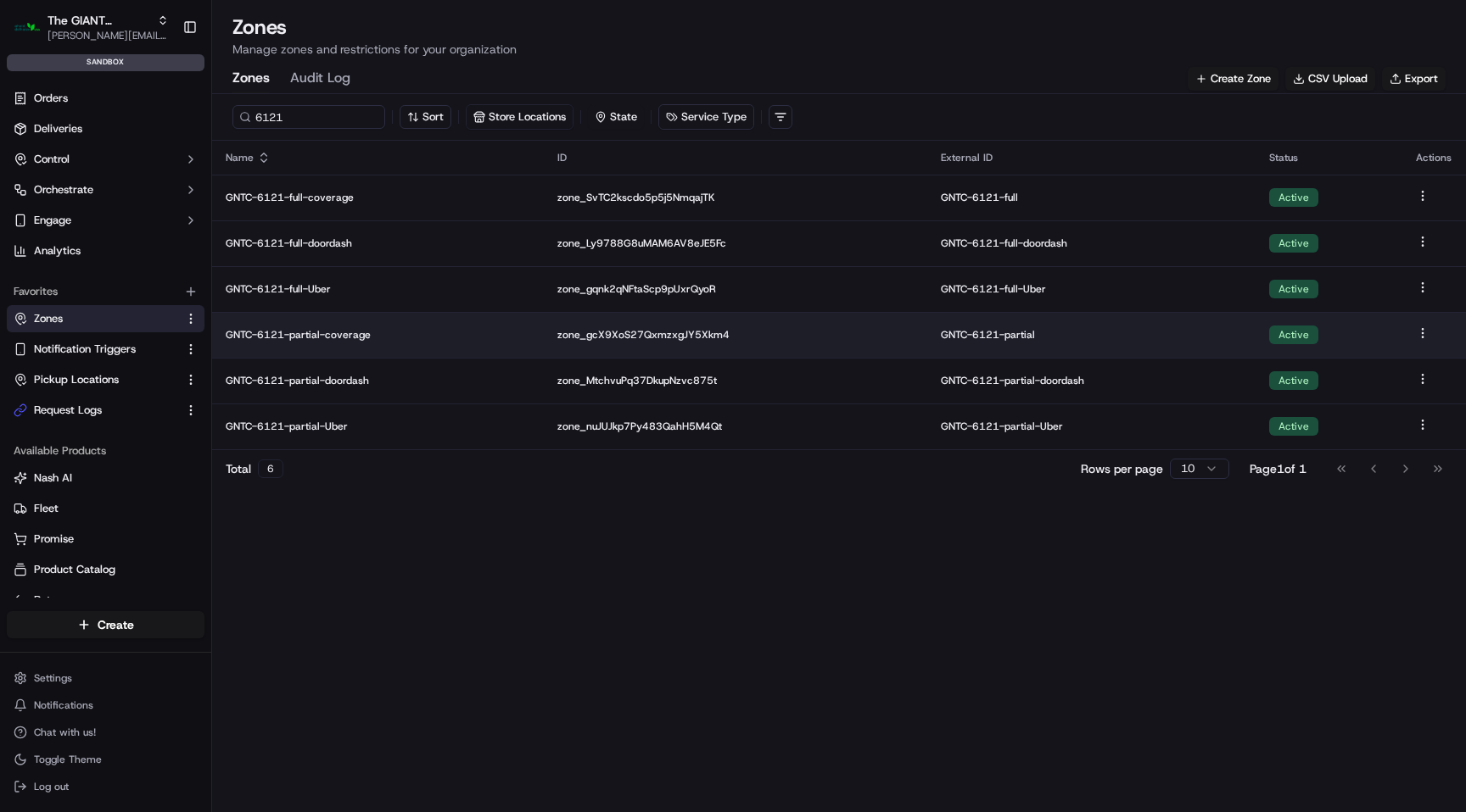
click at [344, 331] on p "GNTC-6121-partial-coverage" at bounding box center [378, 335] width 304 height 14
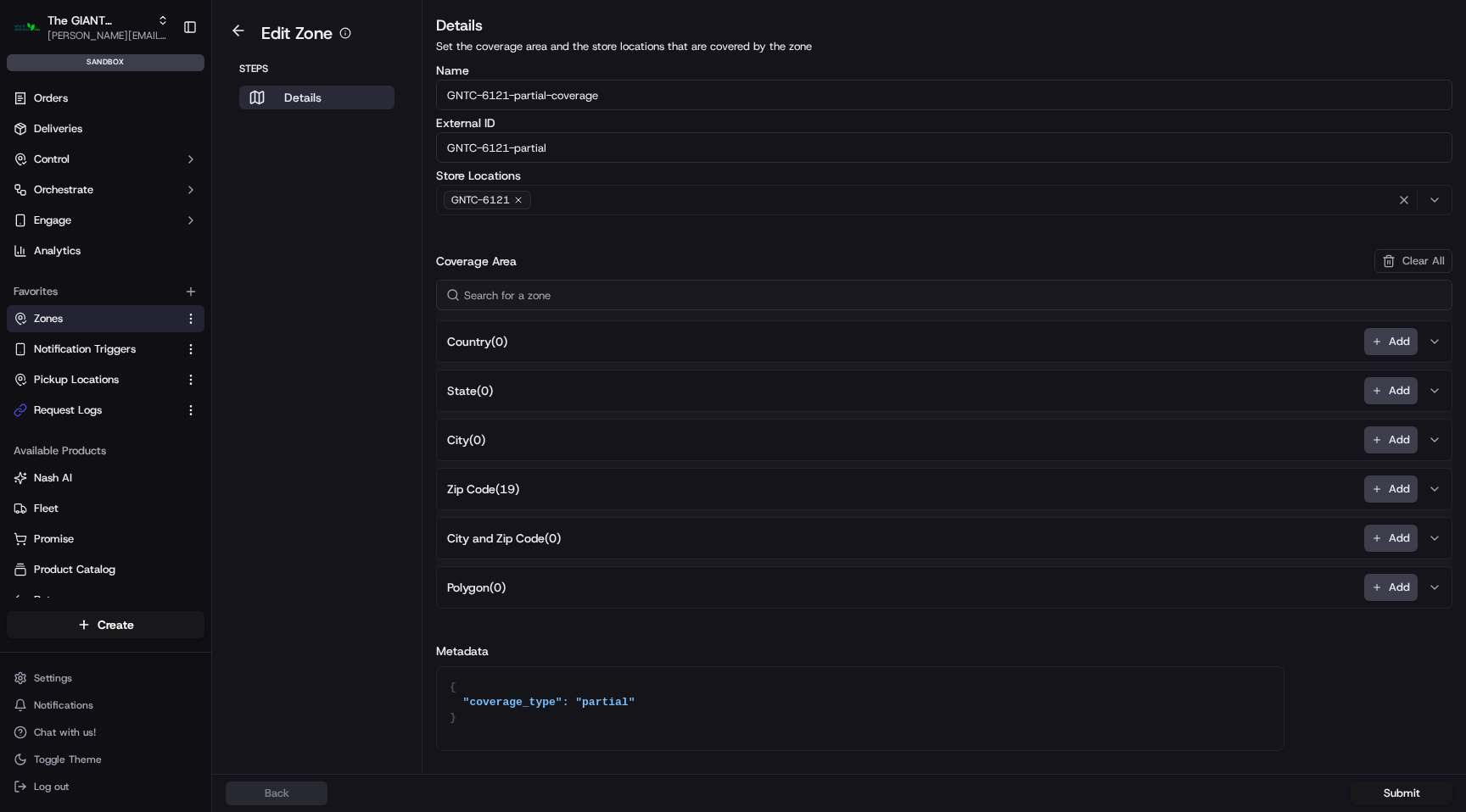
click at [511, 491] on span "Zip Code ( 19 )" at bounding box center [483, 489] width 72 height 17
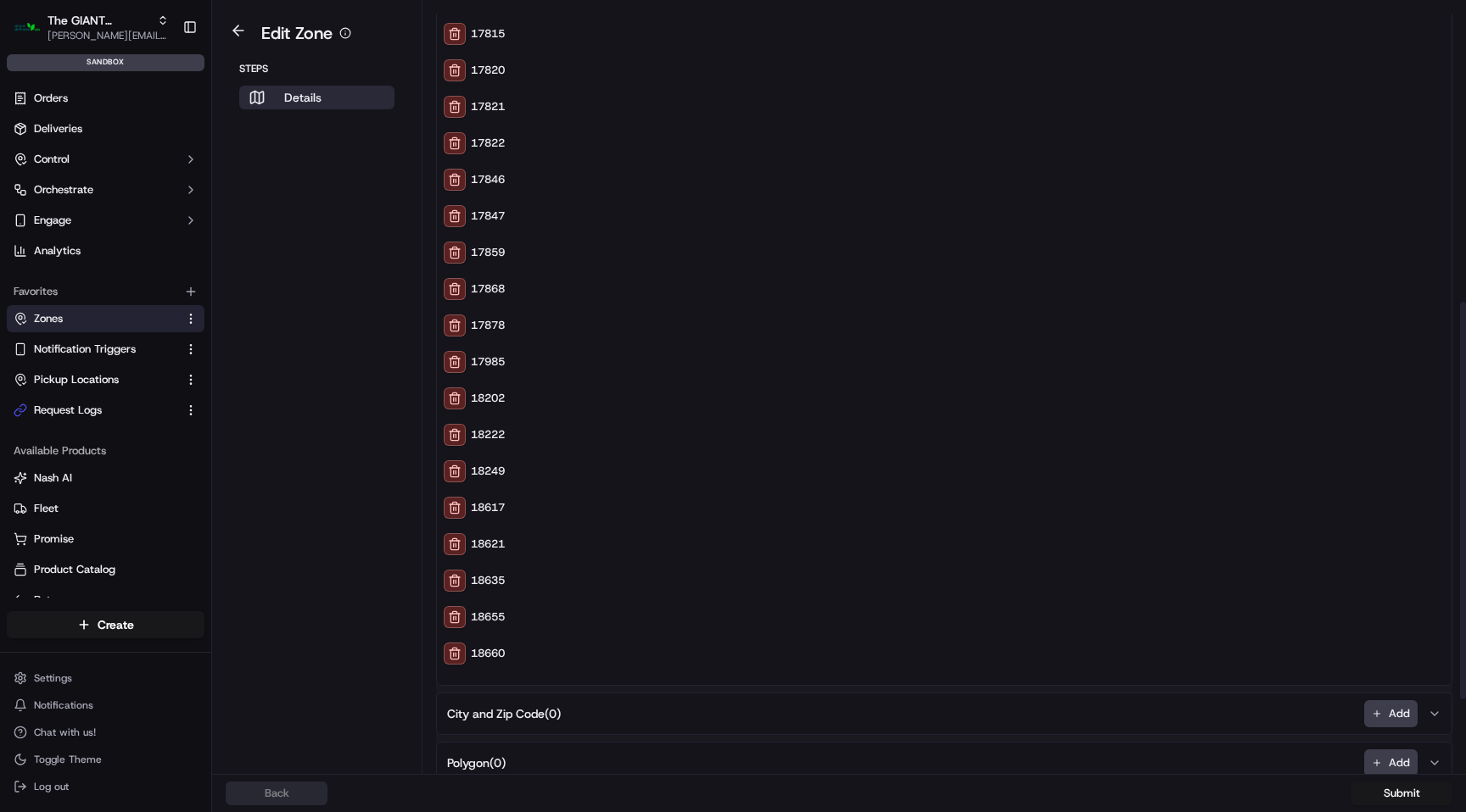
scroll to position [600, 0]
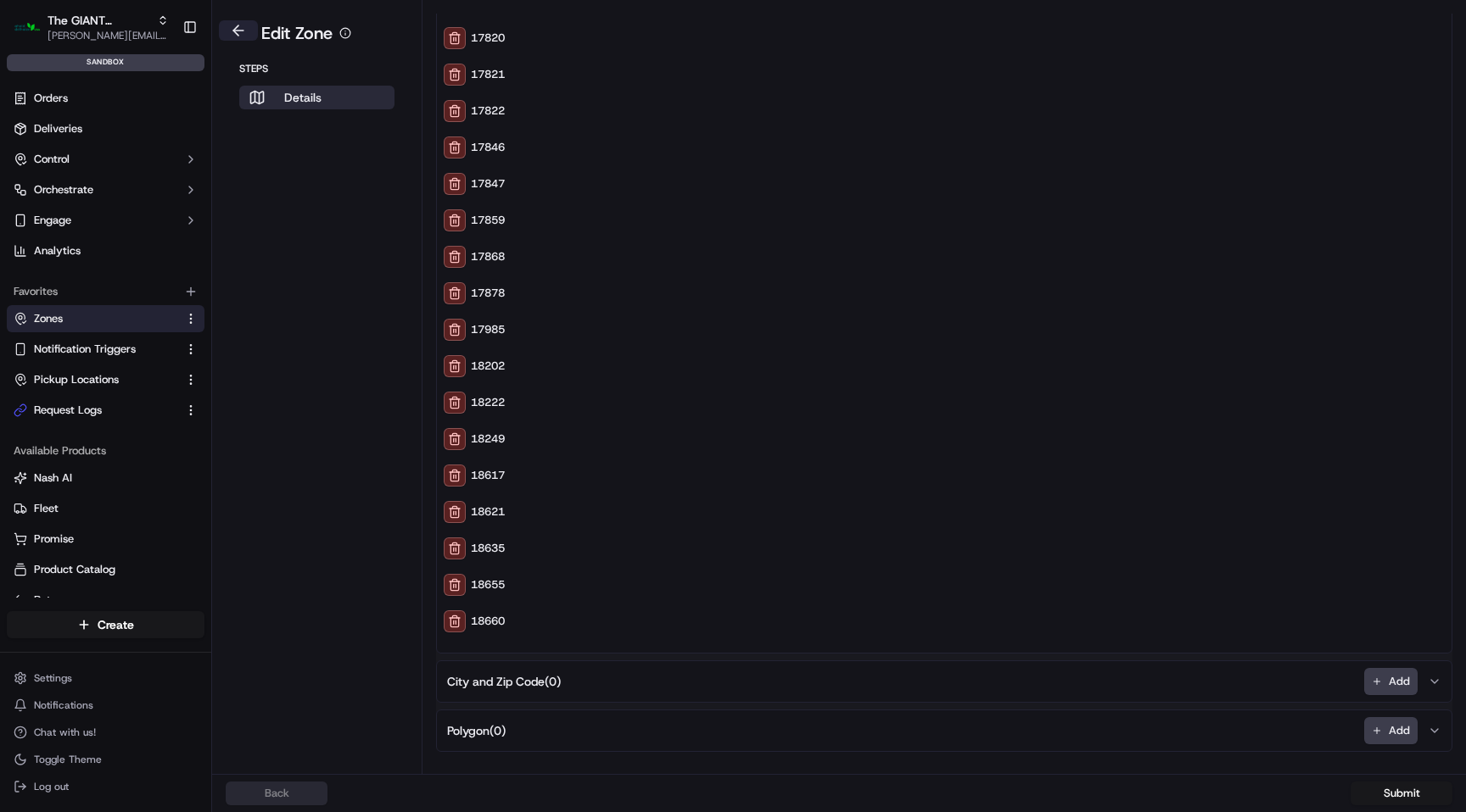
click at [237, 20] on button at bounding box center [238, 30] width 39 height 20
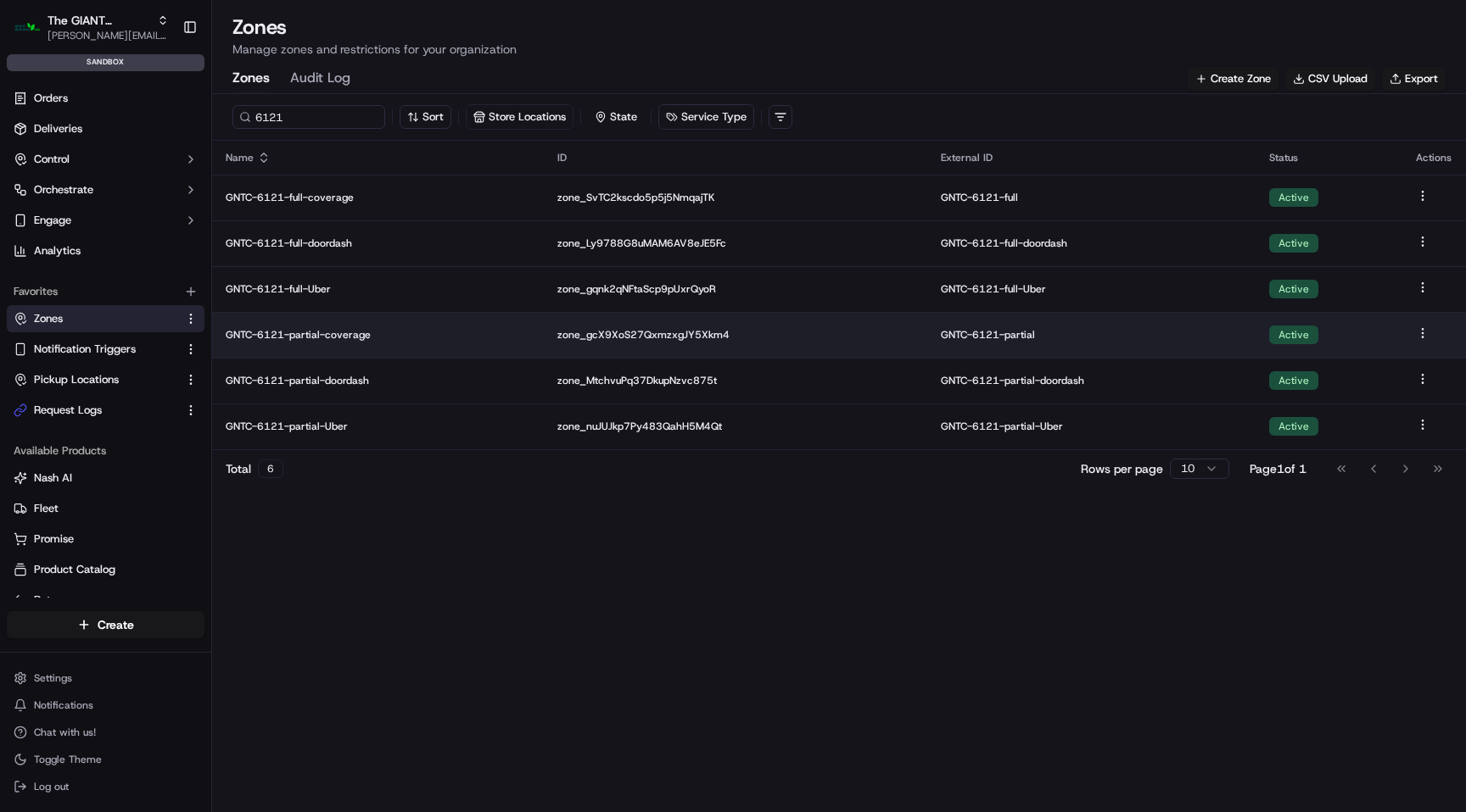
click at [342, 335] on p "GNTC-6121-partial-coverage" at bounding box center [378, 335] width 304 height 14
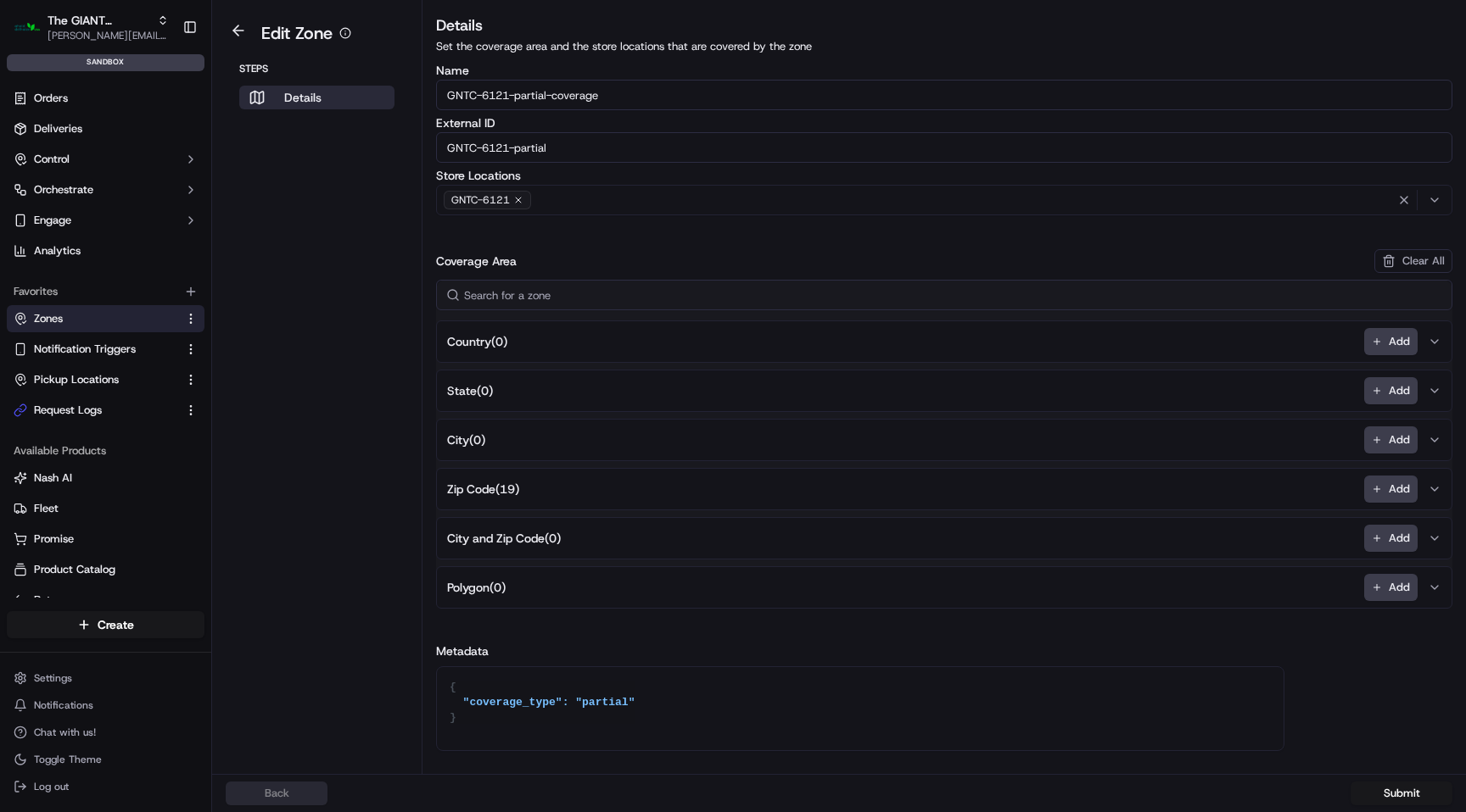
click at [484, 492] on span "Zip Code ( 19 )" at bounding box center [483, 489] width 72 height 17
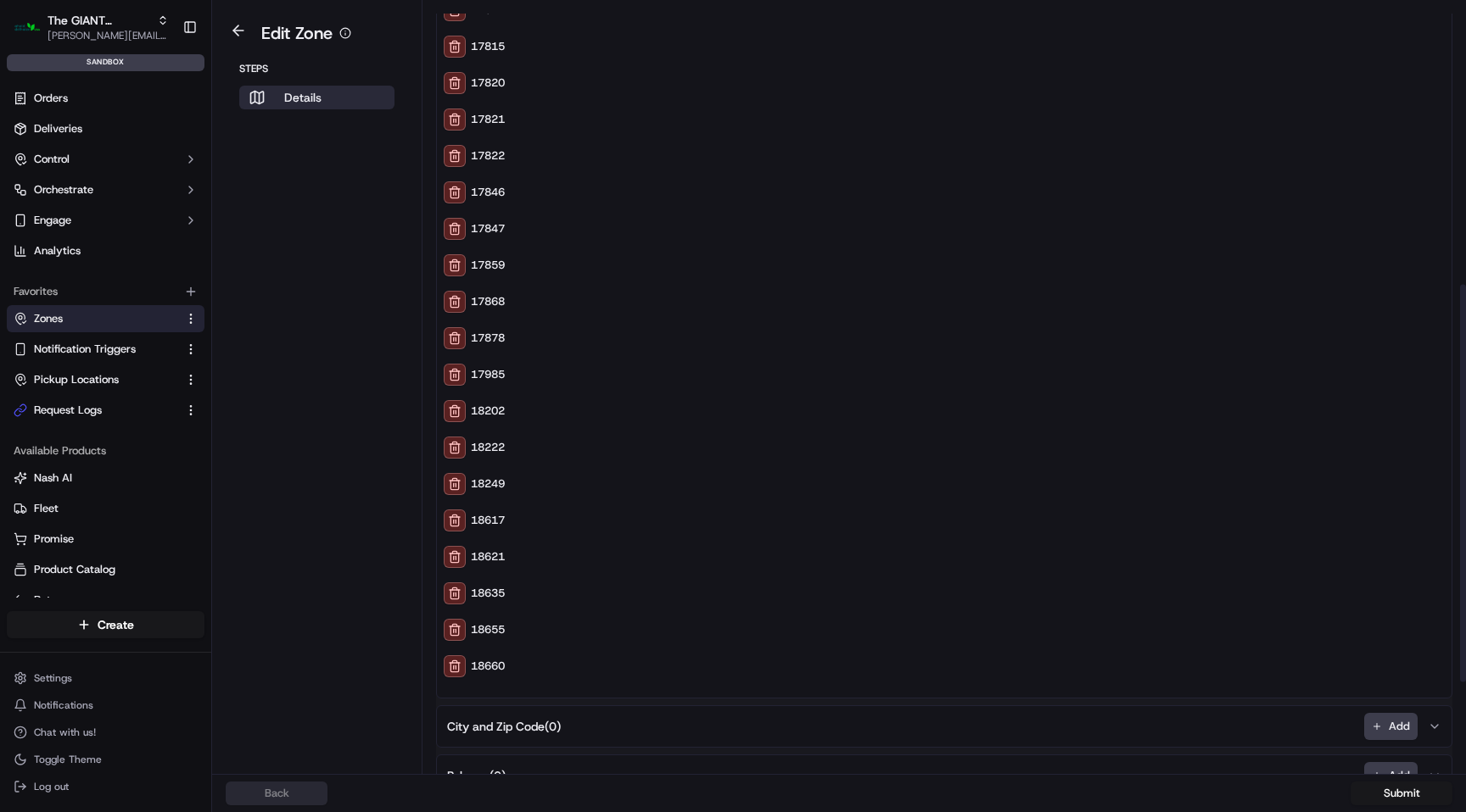
scroll to position [663, 0]
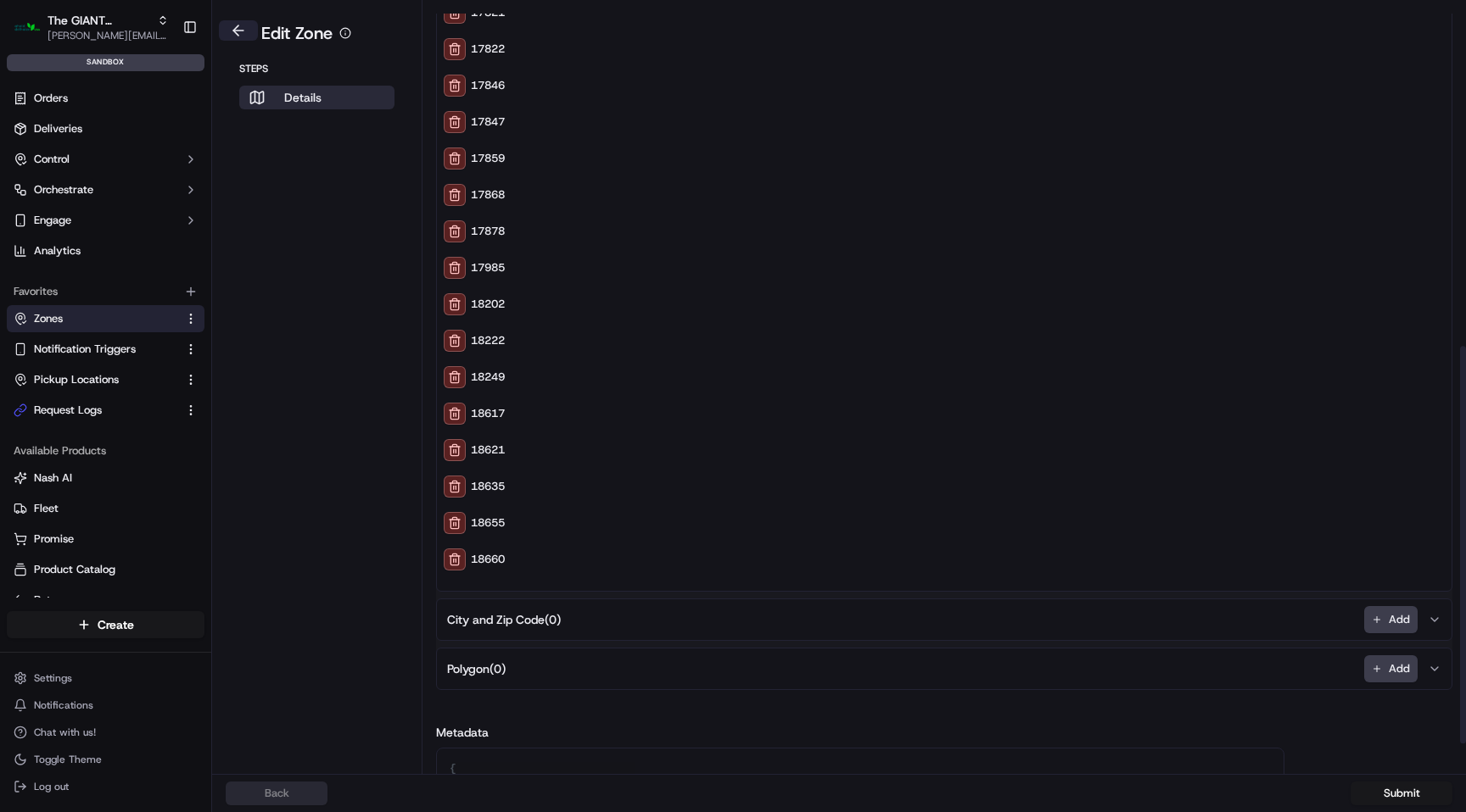
click at [240, 30] on button at bounding box center [238, 30] width 39 height 20
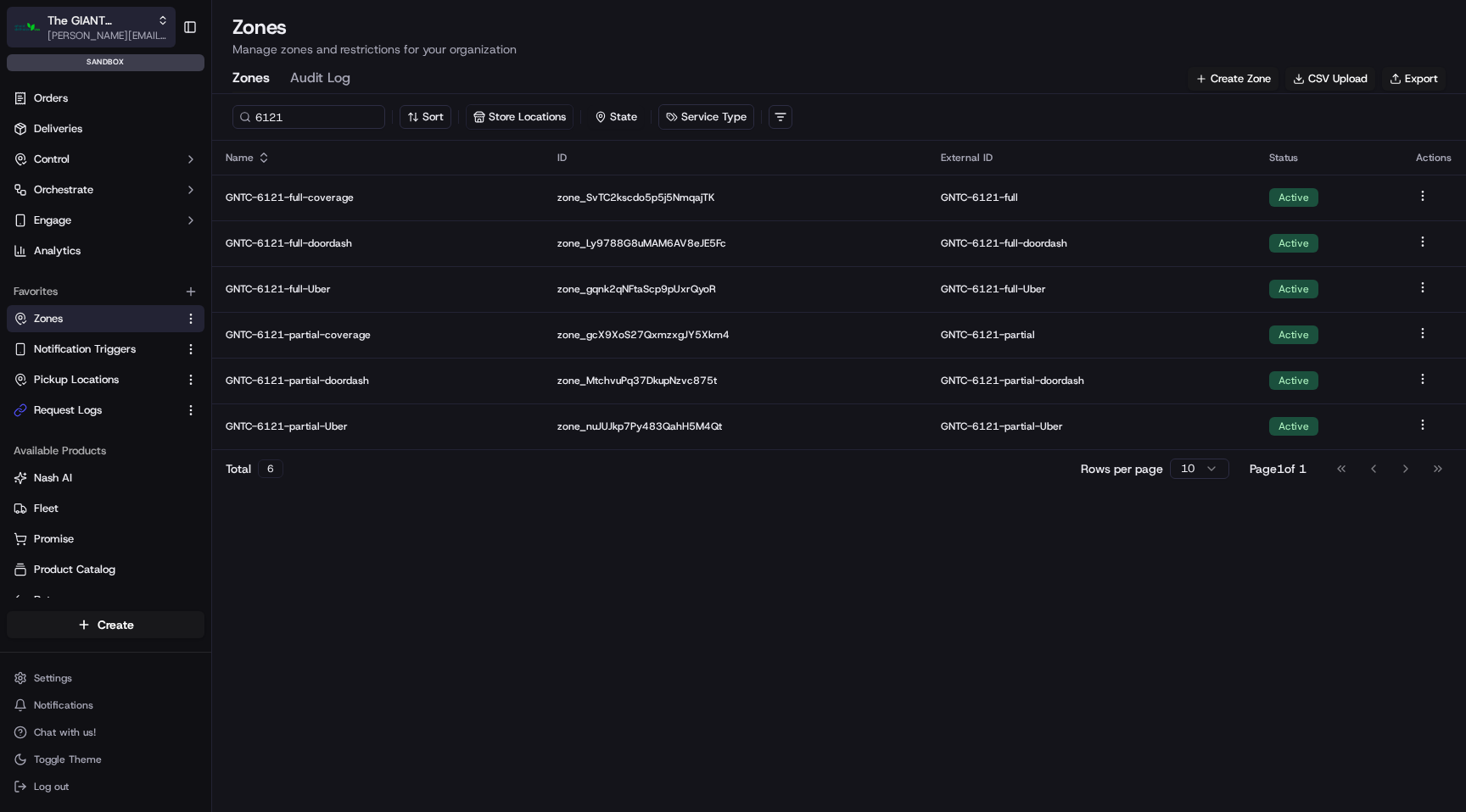
click at [87, 35] on span "[PERSON_NAME][EMAIL_ADDRESS][DOMAIN_NAME]" at bounding box center [108, 35] width 121 height 14
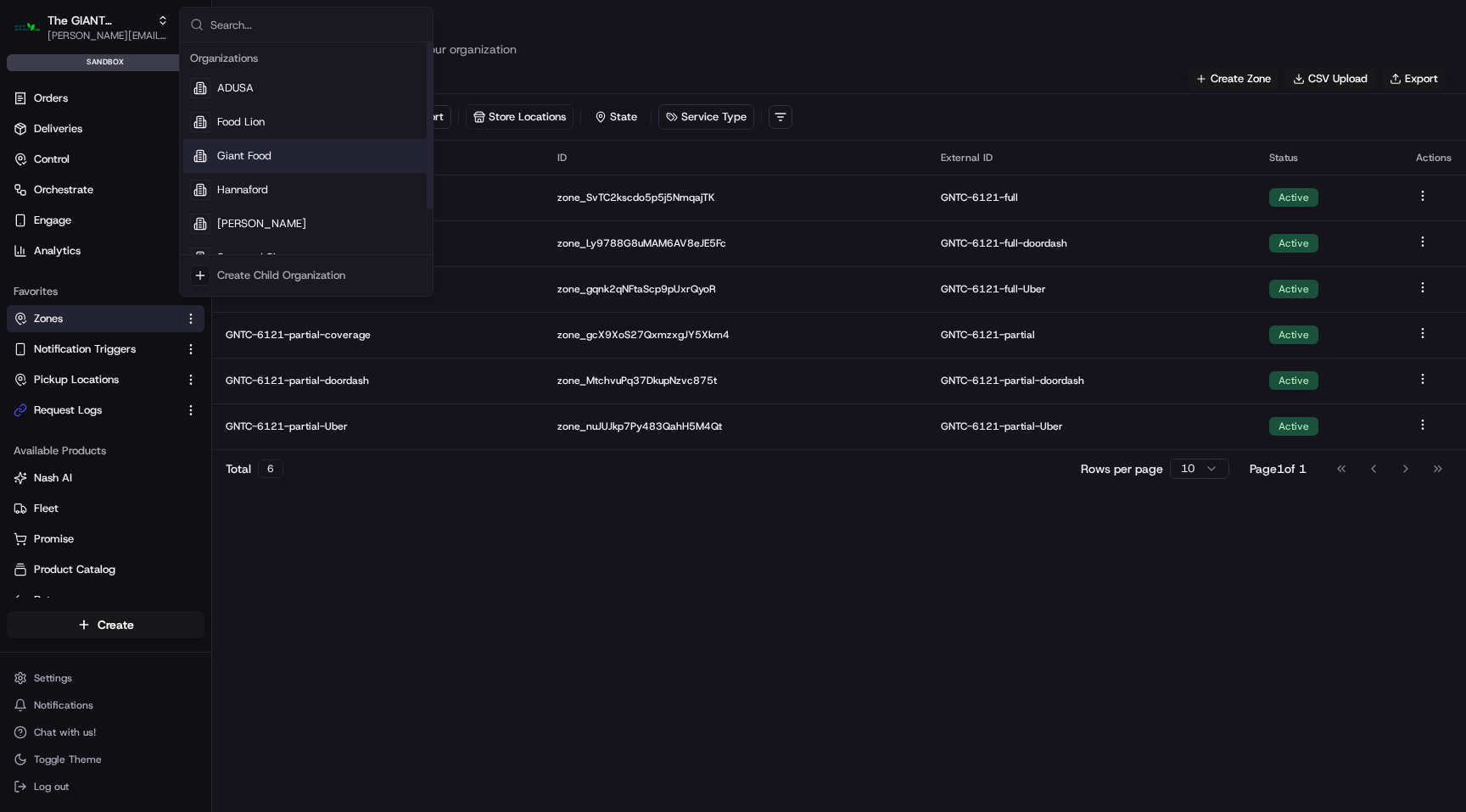
click at [289, 159] on div "Giant Food" at bounding box center [306, 156] width 246 height 34
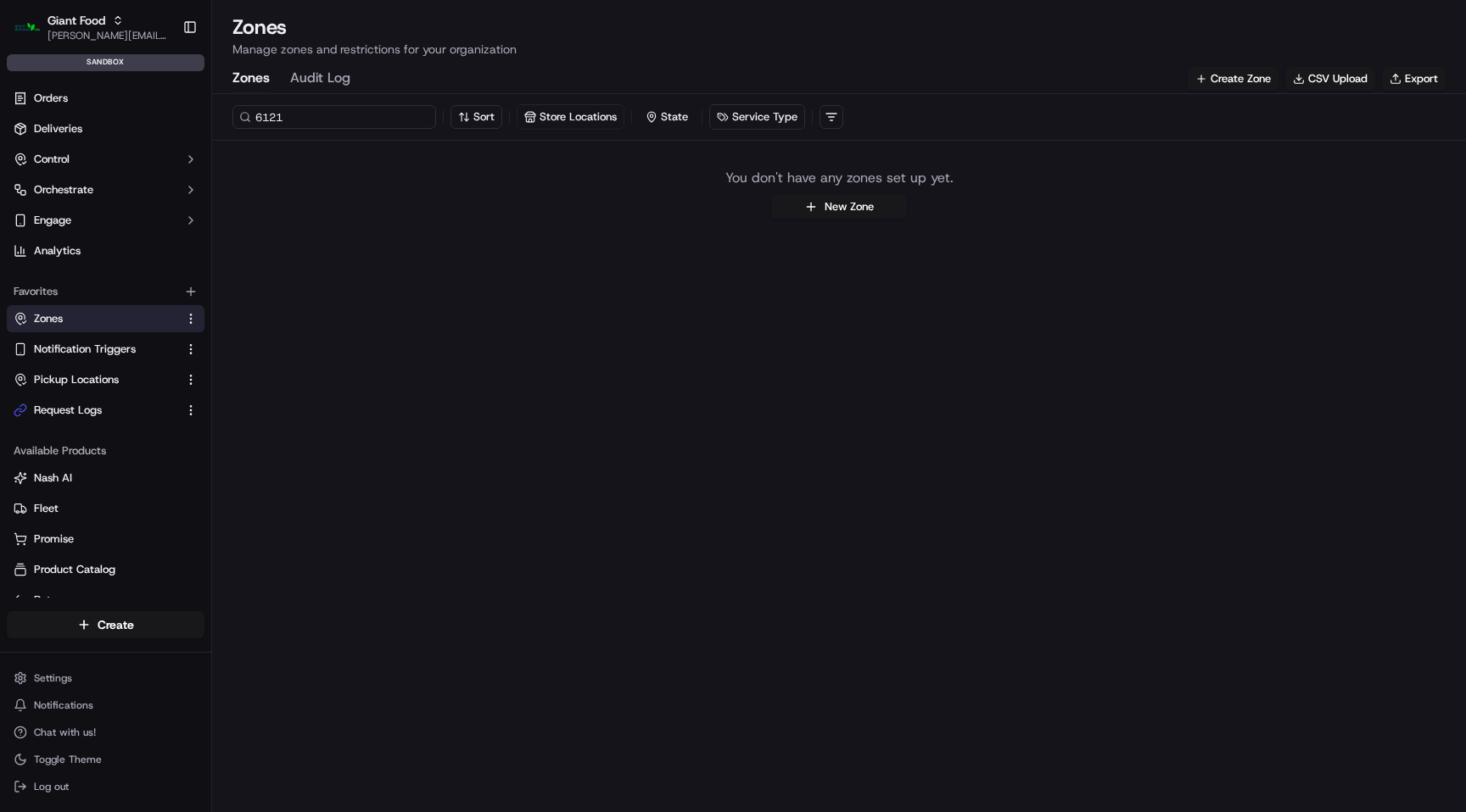
click at [274, 119] on input "6121" at bounding box center [335, 117] width 204 height 24
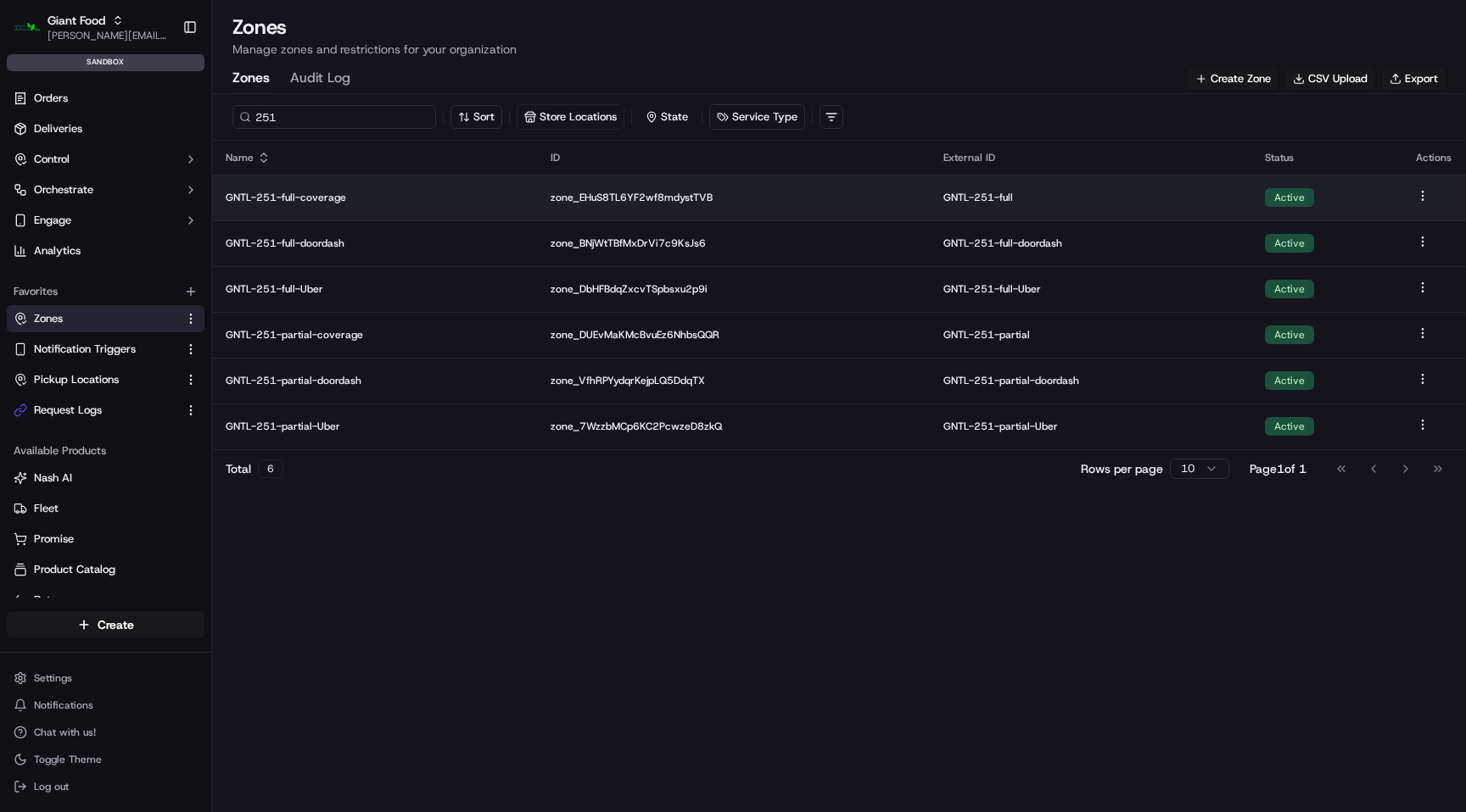
type input "251"
click at [333, 201] on p "GNTL-251-full-coverage" at bounding box center [374, 197] width 298 height 14
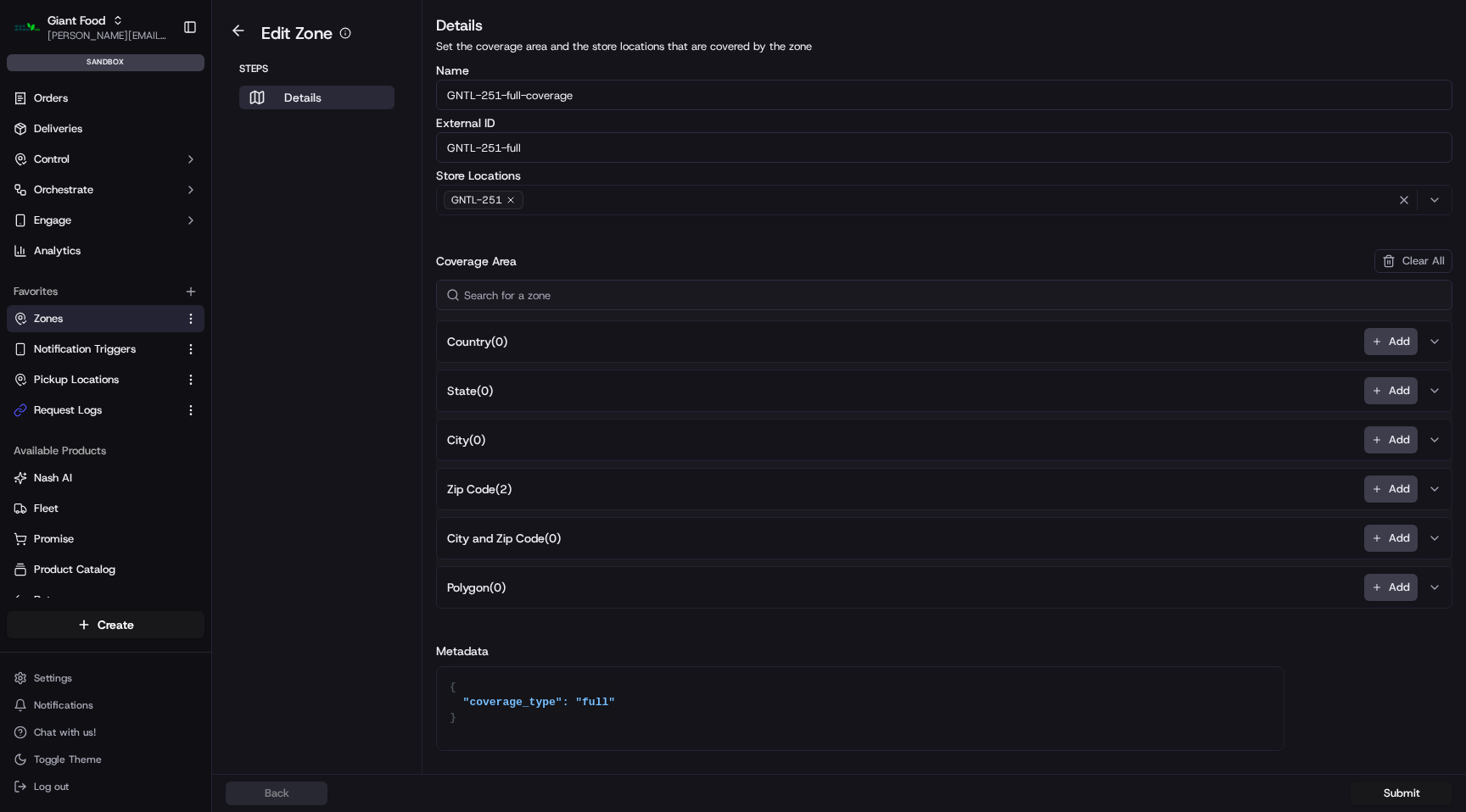
click at [486, 490] on span "Zip Code ( 2 )" at bounding box center [479, 489] width 64 height 17
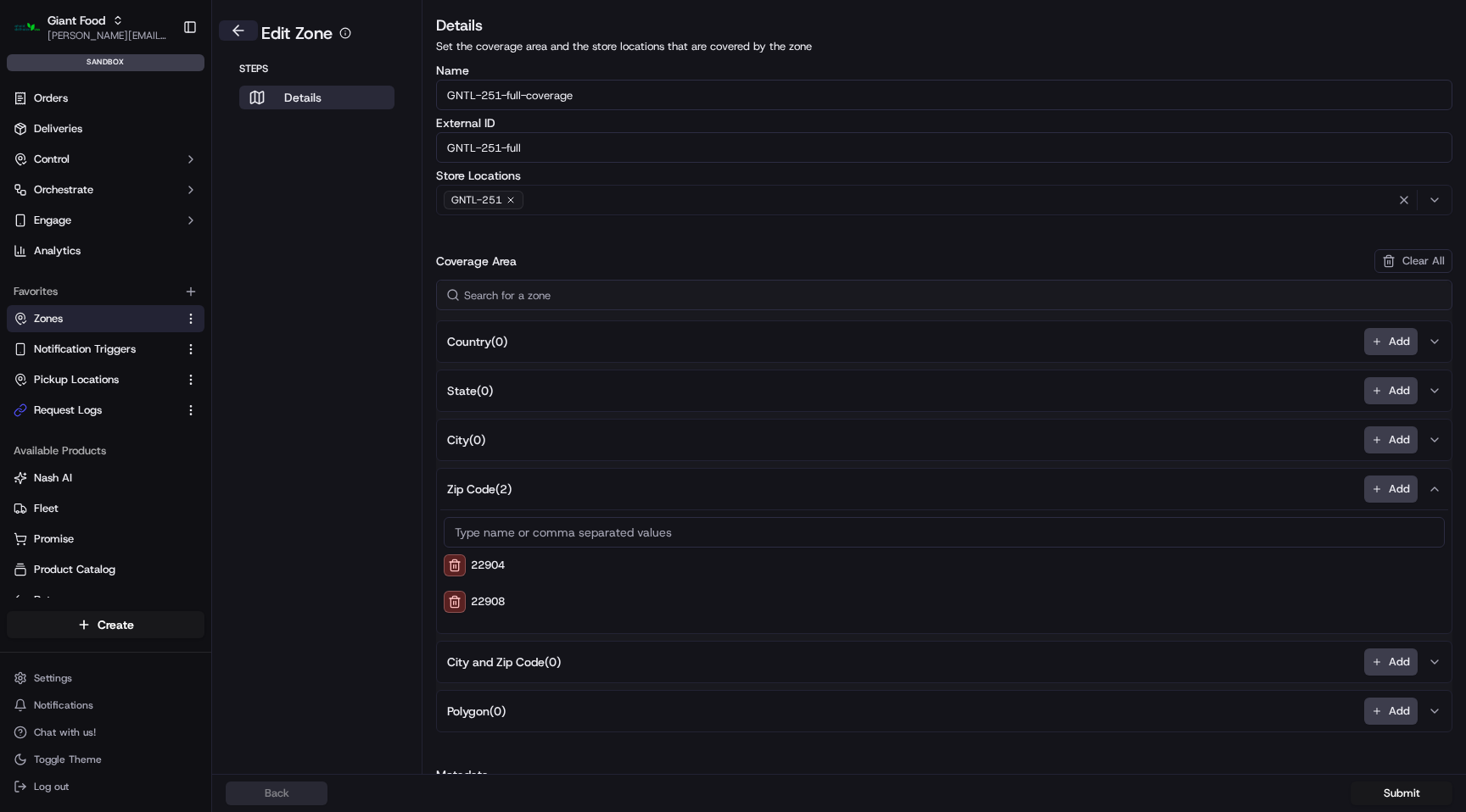
click at [236, 31] on button at bounding box center [238, 30] width 39 height 20
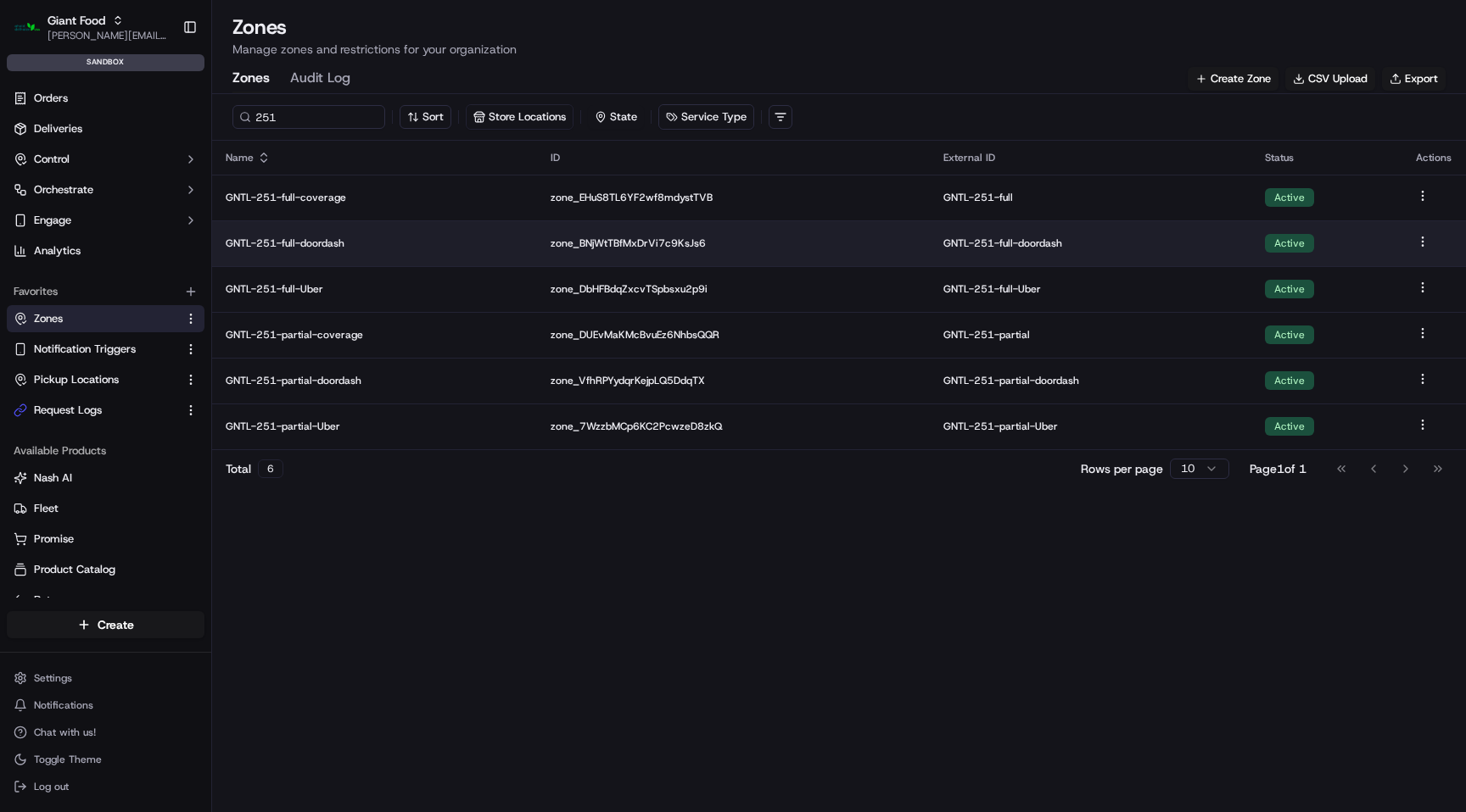
click at [325, 244] on p "GNTL-251-full-doordash" at bounding box center [374, 243] width 298 height 14
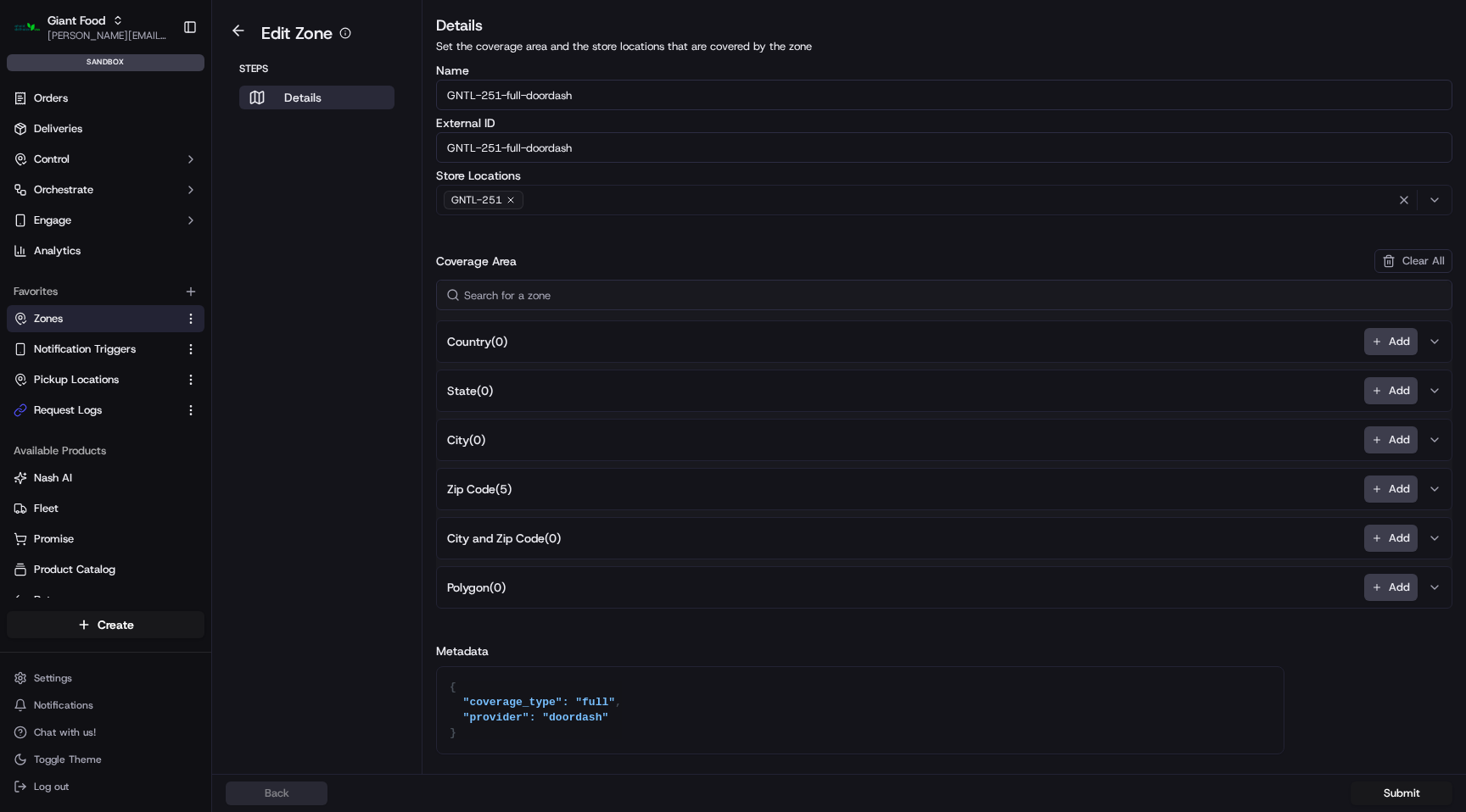
click at [503, 488] on span "Zip Code ( 5 )" at bounding box center [479, 489] width 64 height 17
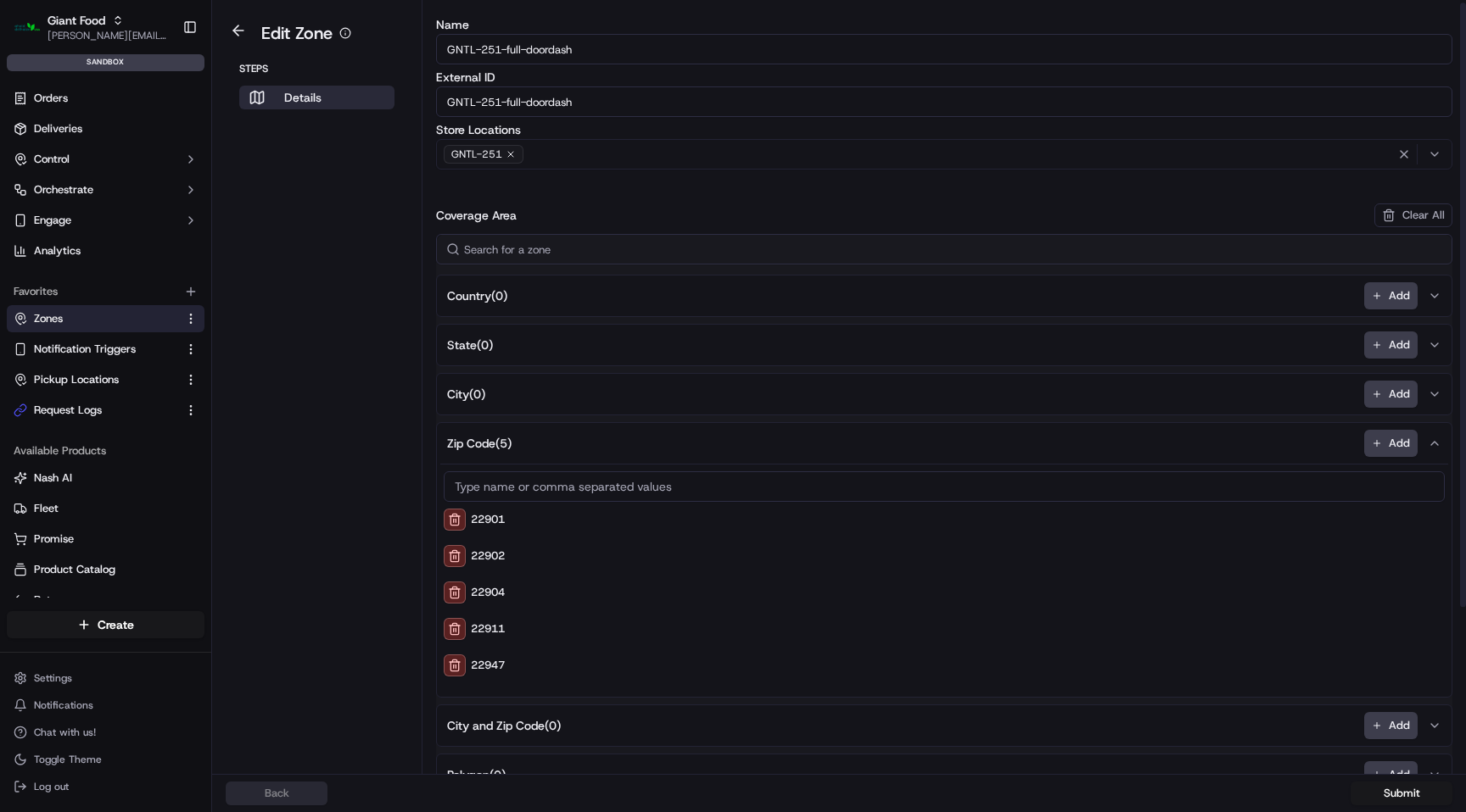
scroll to position [49, 0]
click at [234, 42] on link at bounding box center [238, 34] width 39 height 17
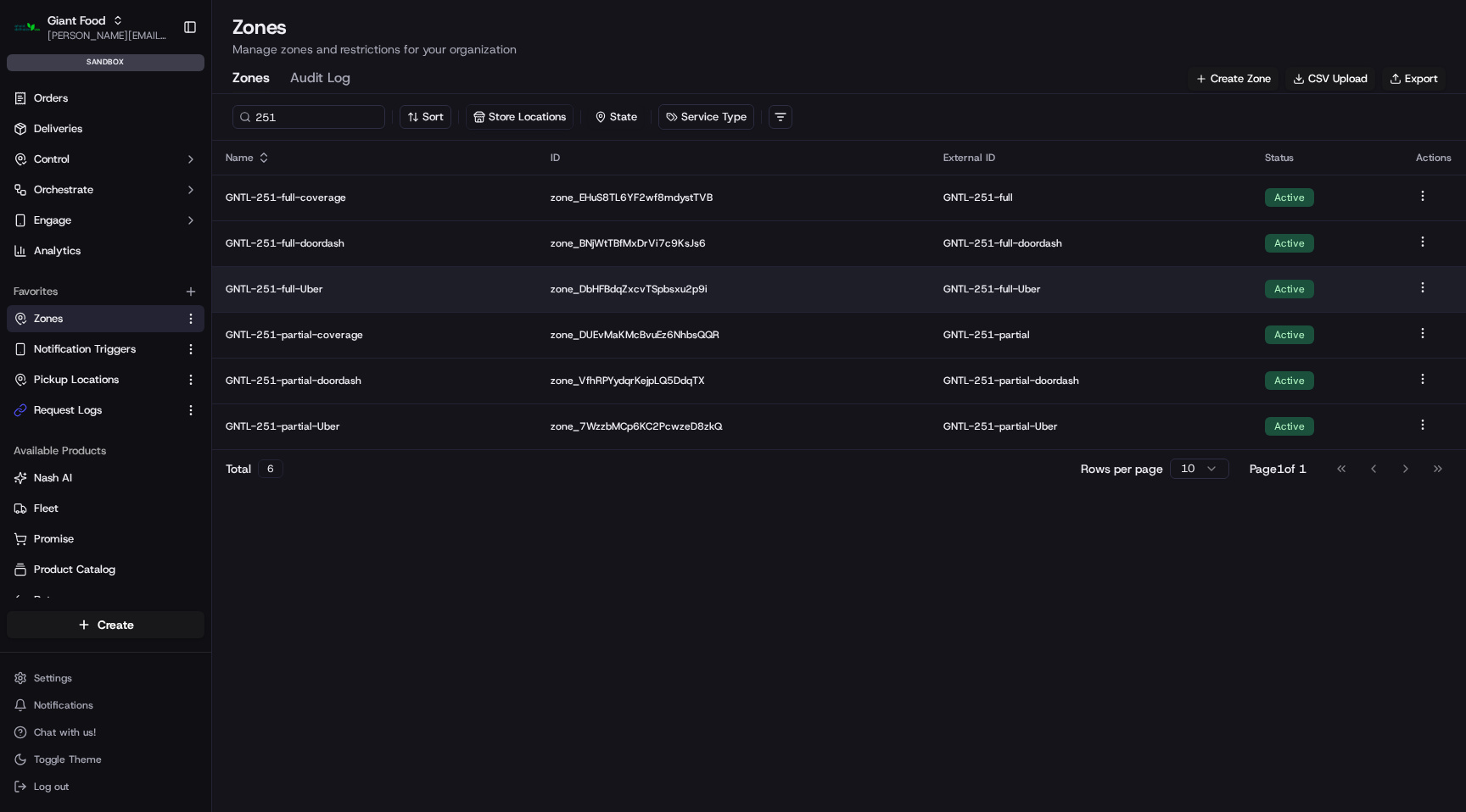
click at [308, 291] on p "GNTL-251-full-Uber" at bounding box center [374, 289] width 298 height 14
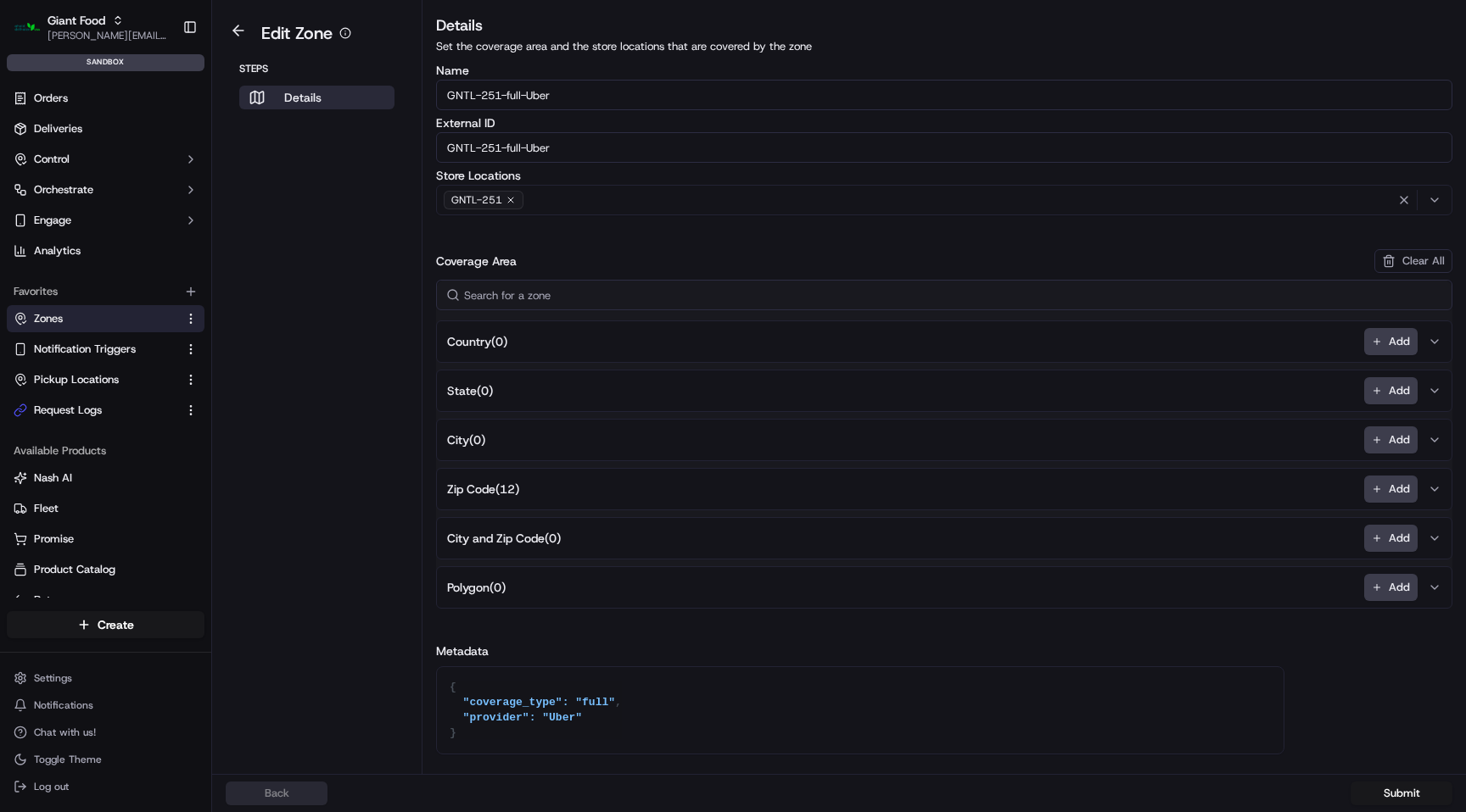
click at [513, 485] on span "Zip Code ( 12 )" at bounding box center [483, 489] width 72 height 17
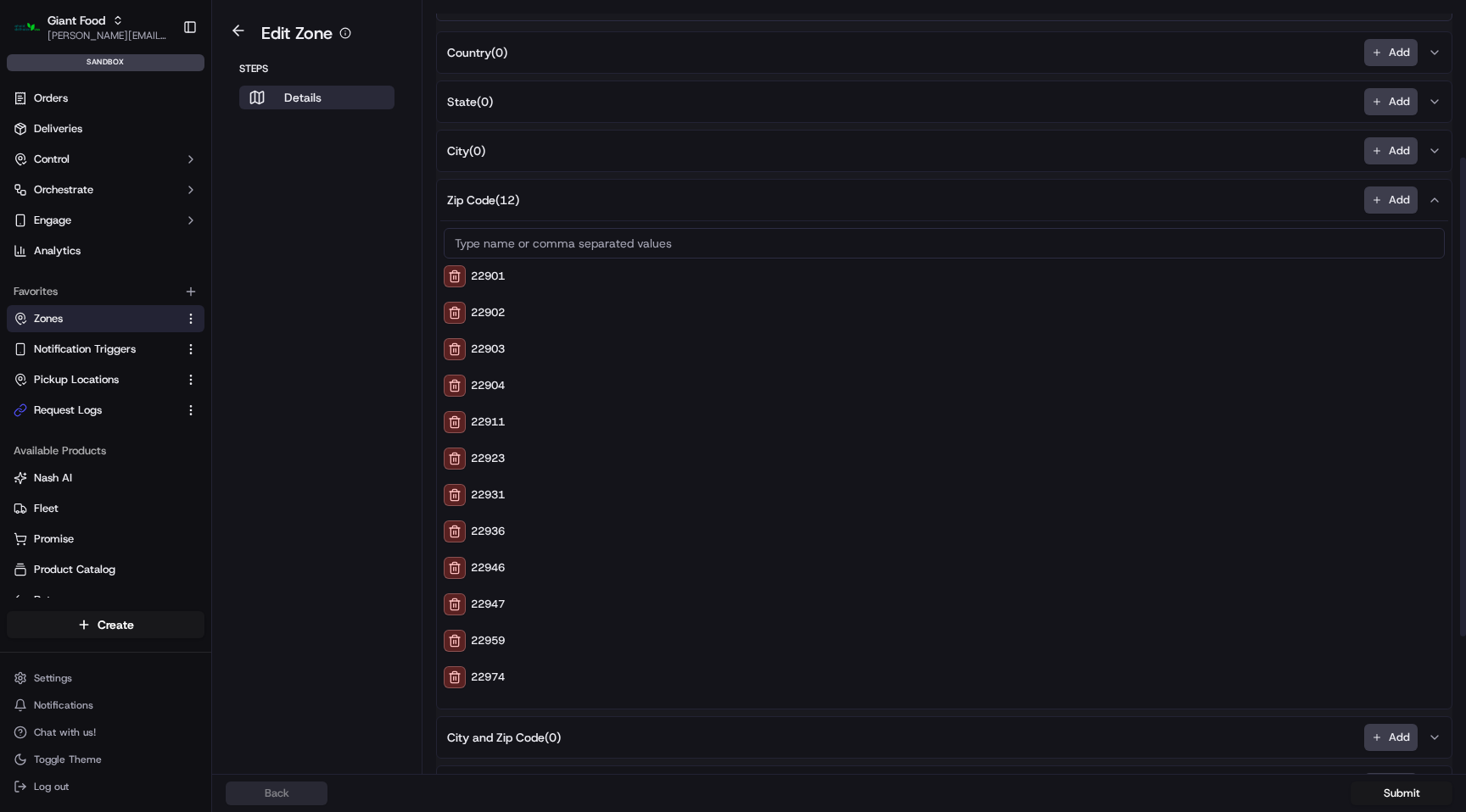
scroll to position [296, 0]
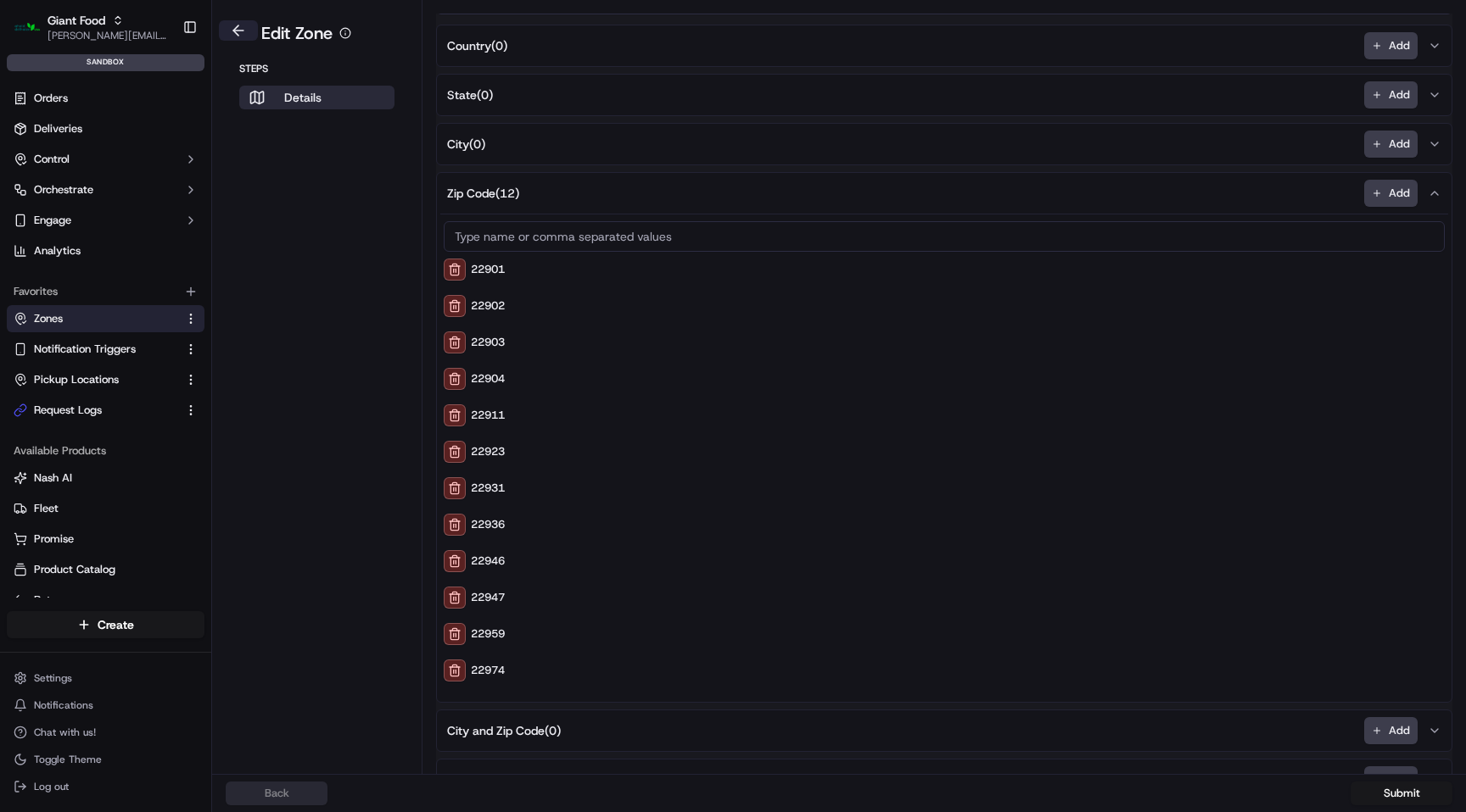
click at [238, 27] on button at bounding box center [238, 30] width 39 height 20
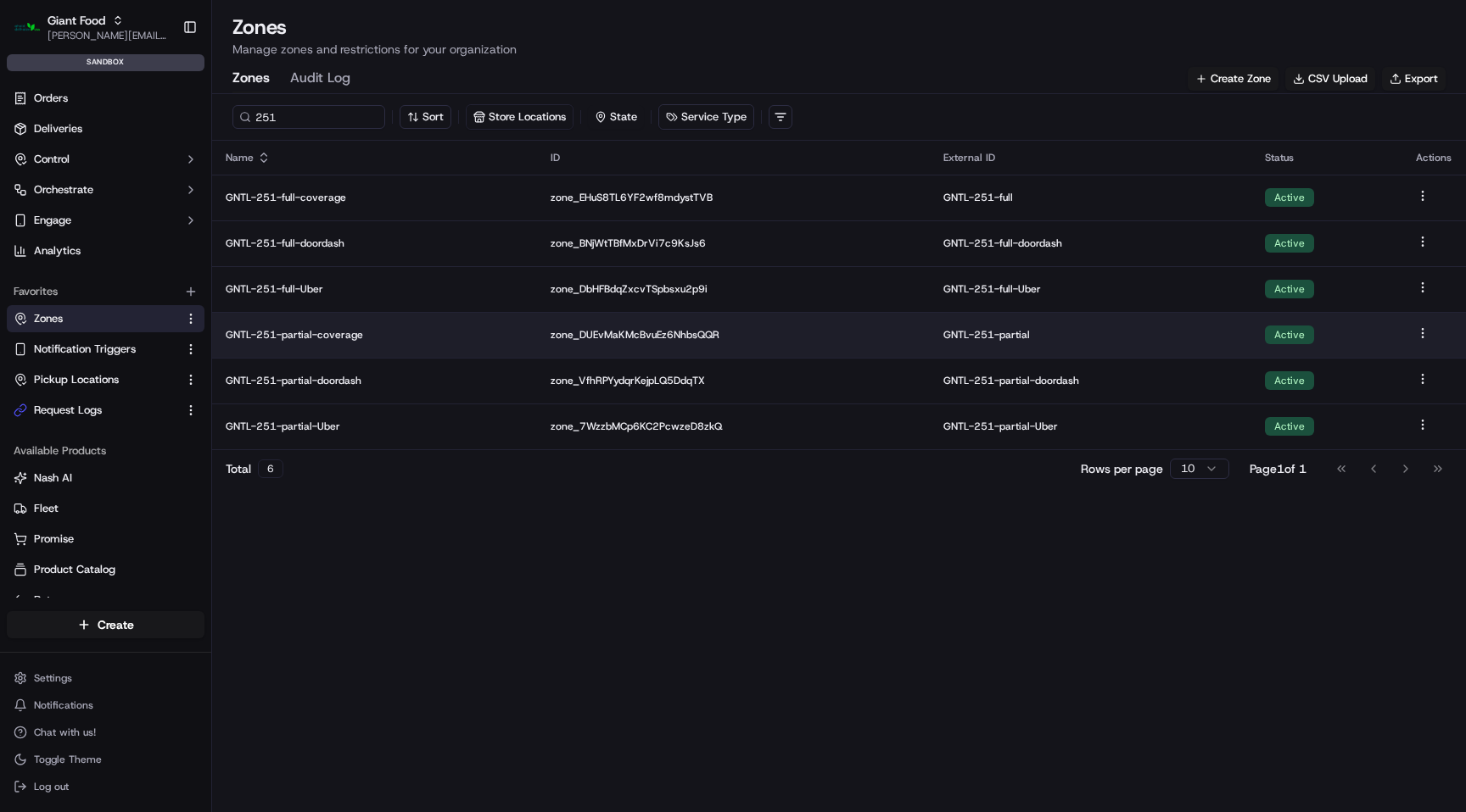
click at [347, 336] on p "GNTL-251-partial-coverage" at bounding box center [374, 335] width 298 height 14
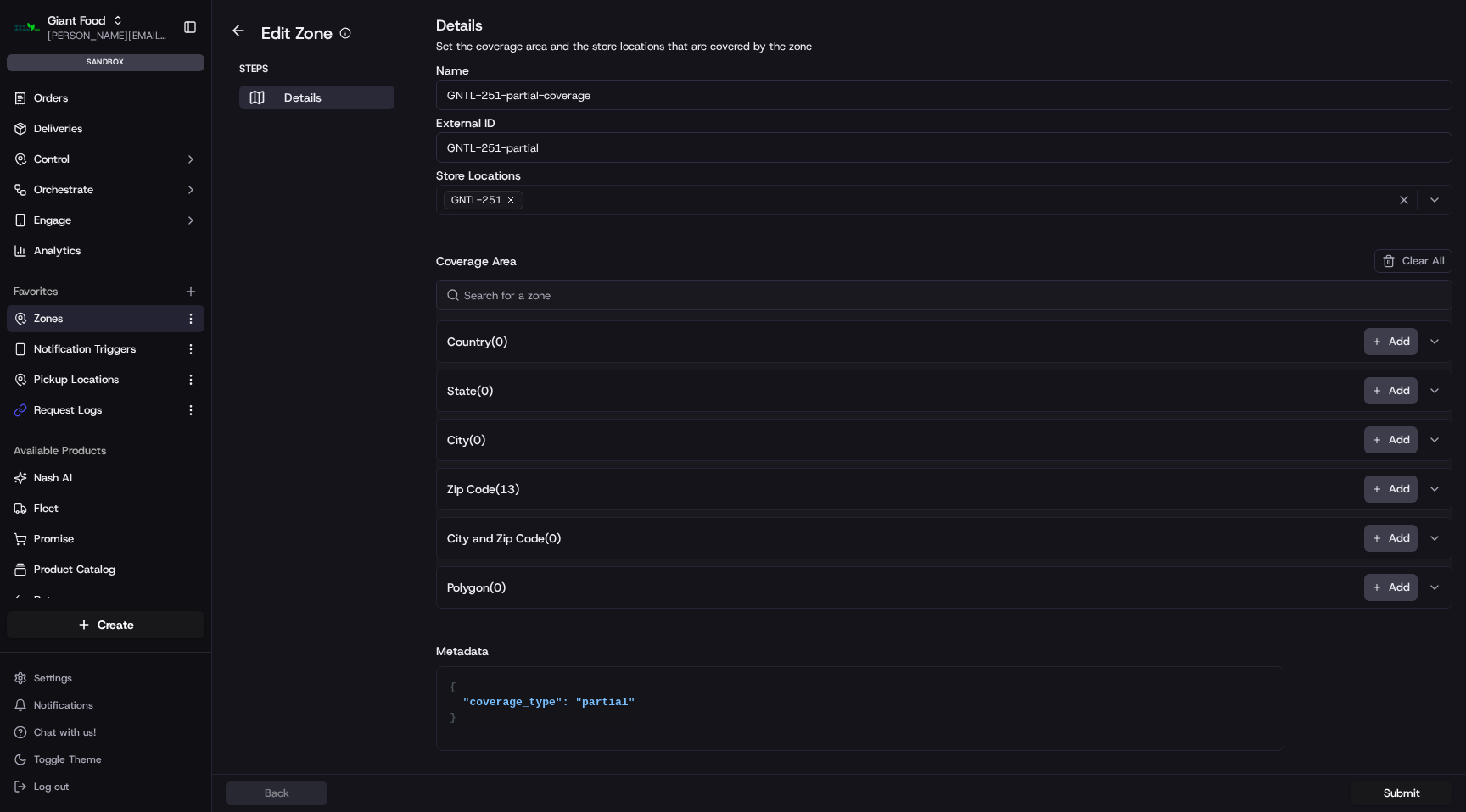
click at [505, 483] on span "Zip Code ( 13 )" at bounding box center [483, 489] width 72 height 17
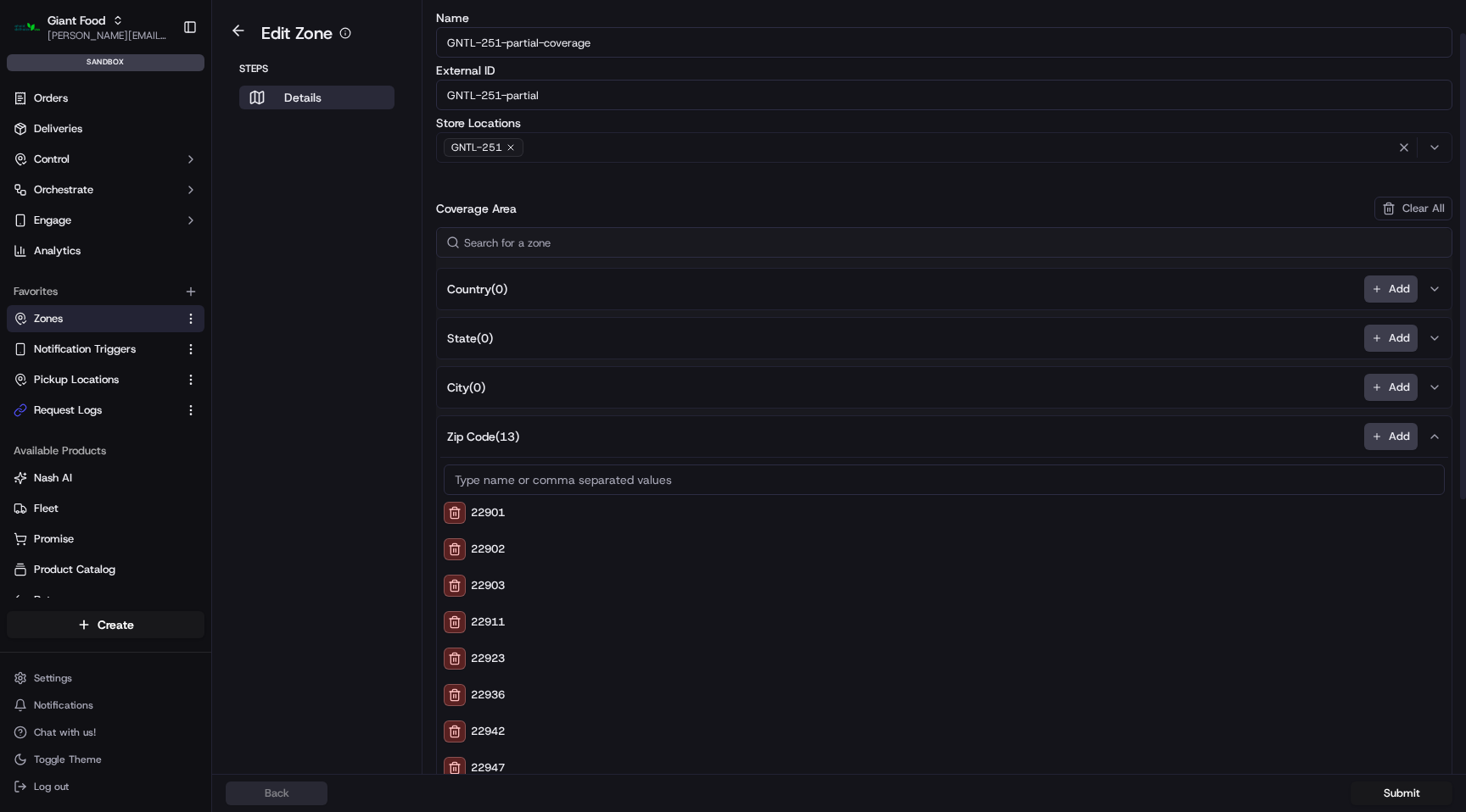
scroll to position [54, 0]
